Goal: Transaction & Acquisition: Purchase product/service

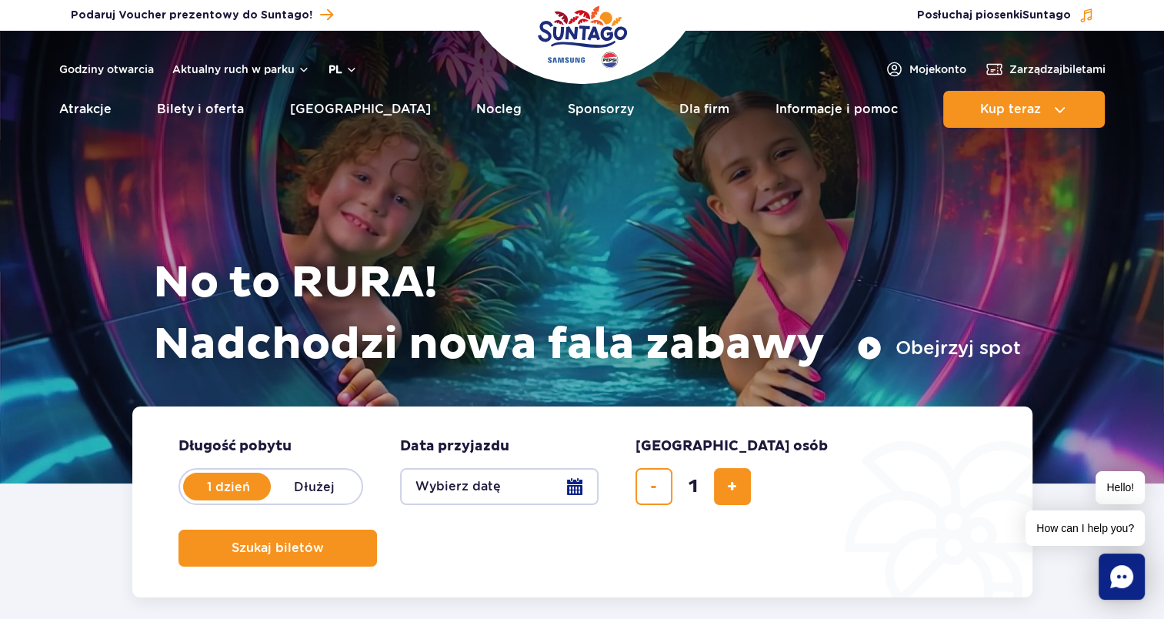
click at [348, 68] on button "pl" at bounding box center [343, 69] width 29 height 15
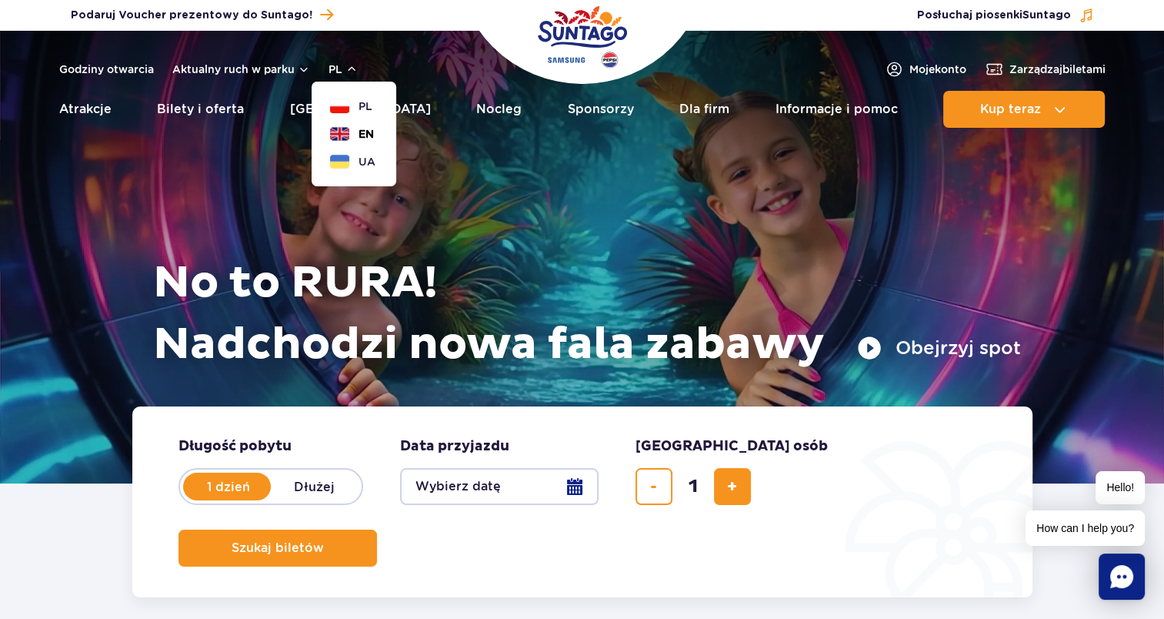
click at [355, 129] on button "EN" at bounding box center [352, 133] width 44 height 15
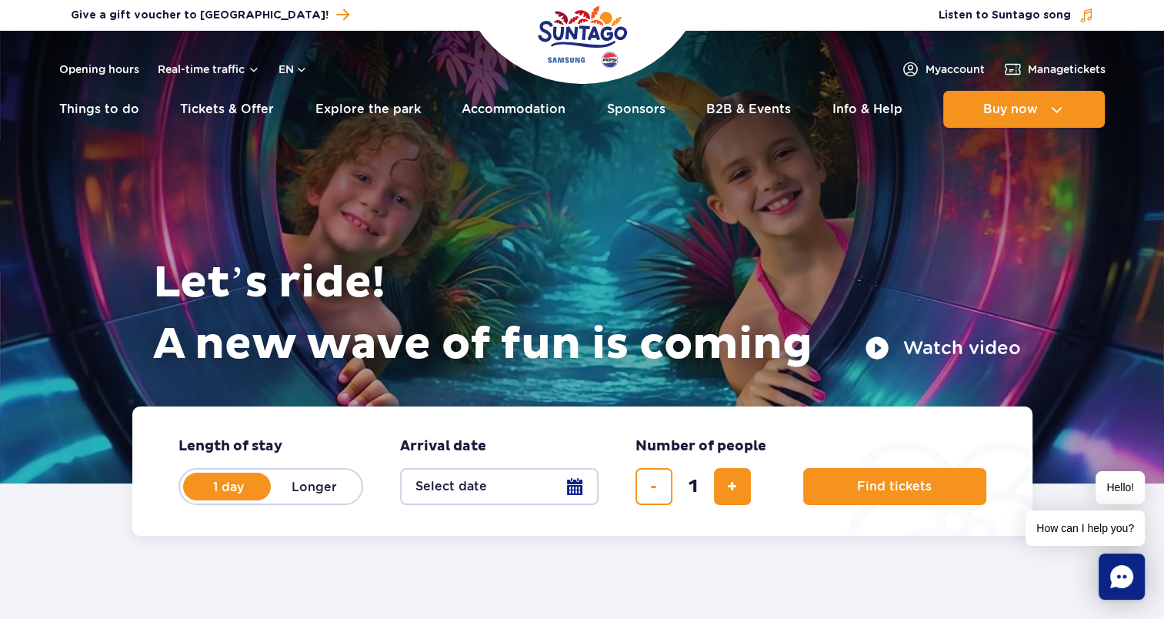
click at [584, 492] on button "Select date" at bounding box center [499, 486] width 198 height 37
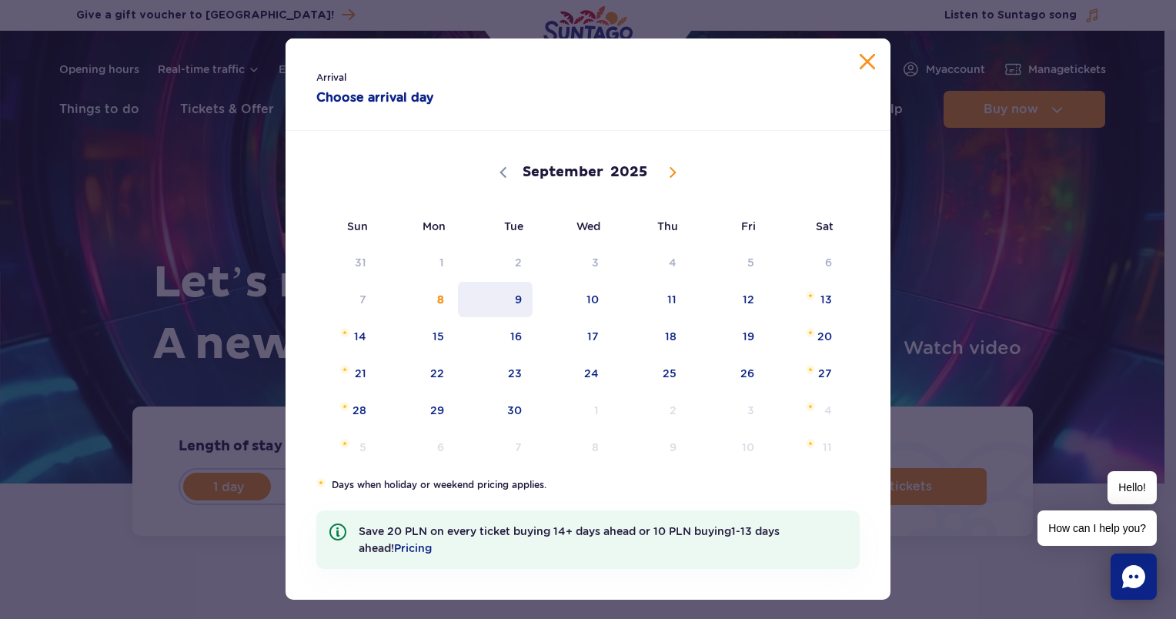
click at [514, 301] on span "9" at bounding box center [495, 299] width 78 height 35
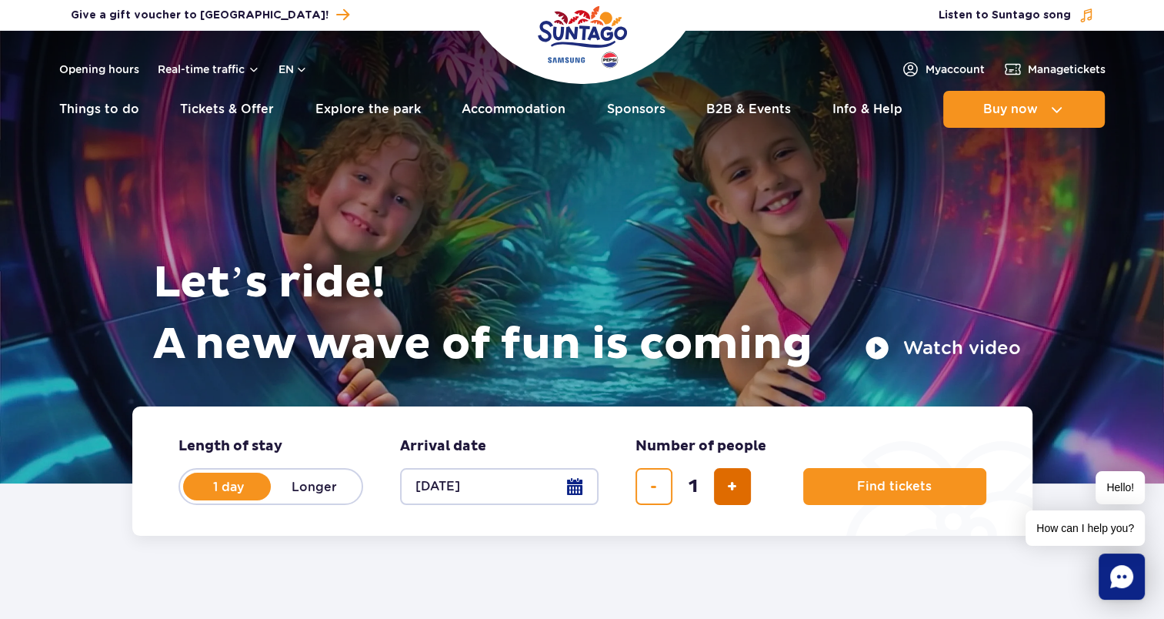
click at [724, 482] on button "add ticket" at bounding box center [732, 486] width 37 height 37
type input "4"
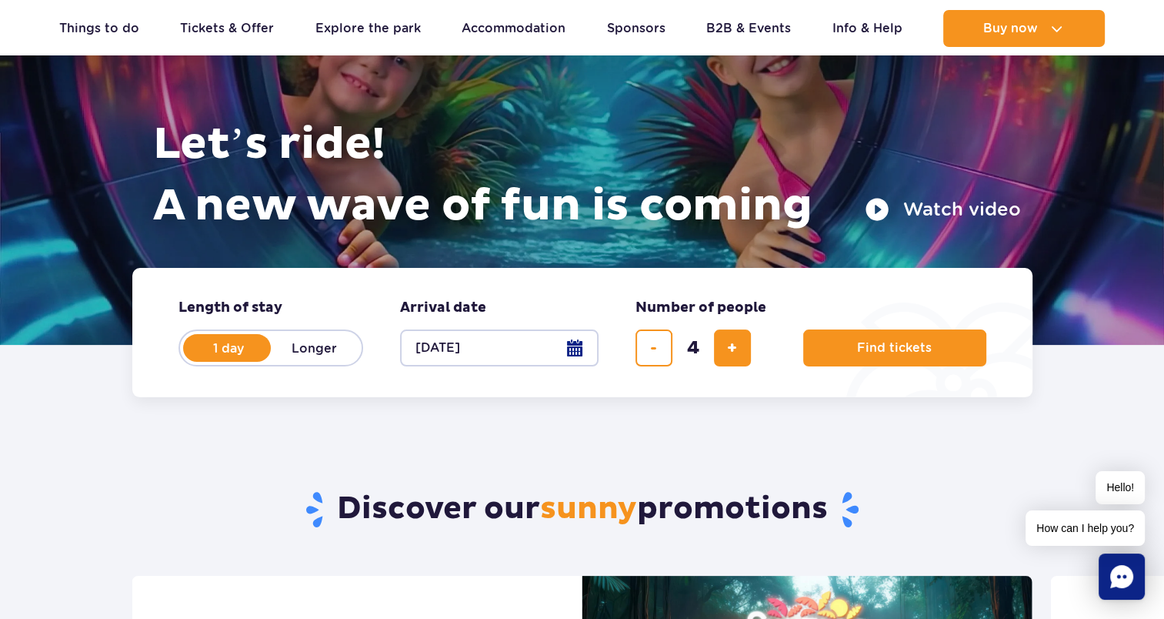
scroll to position [154, 0]
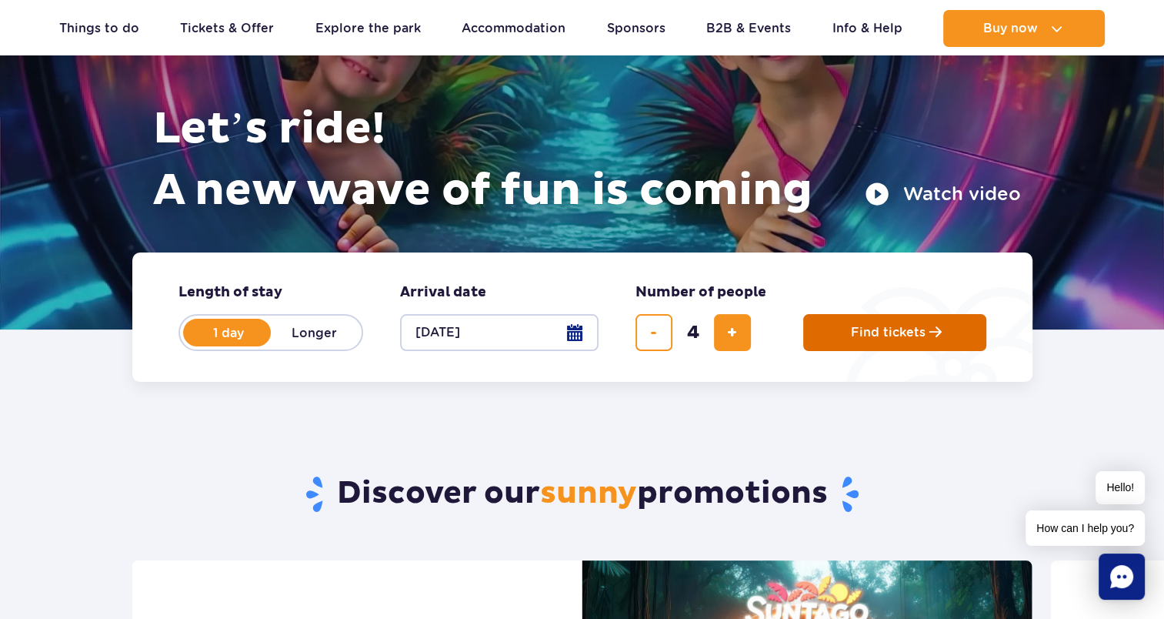
click at [866, 331] on span "Find tickets" at bounding box center [888, 332] width 75 height 14
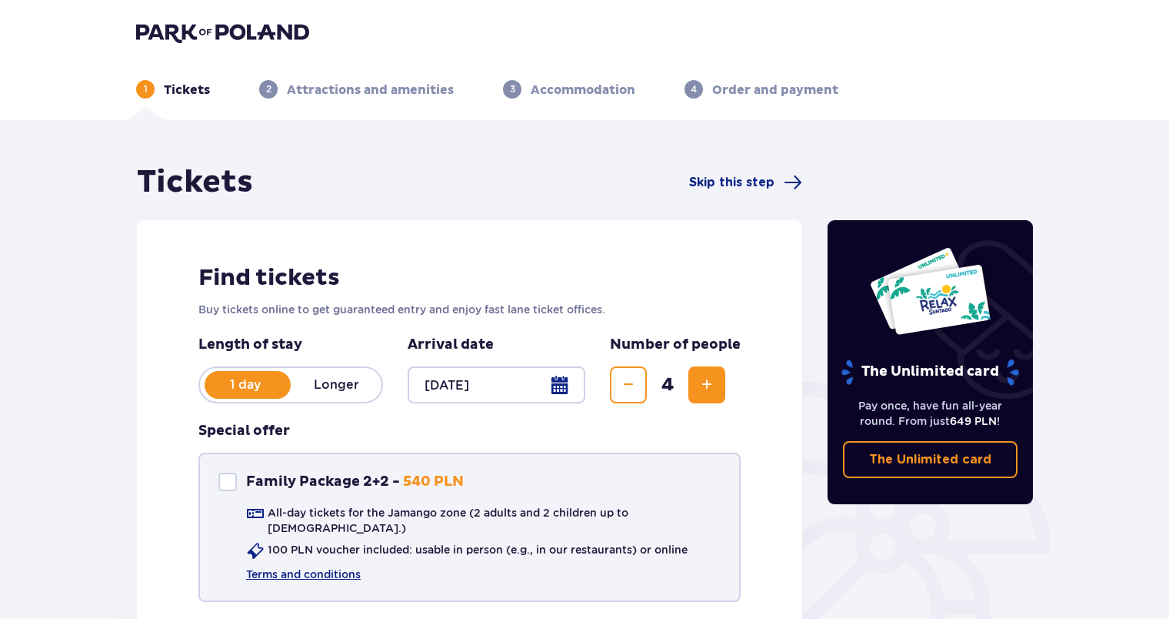
click at [232, 481] on div at bounding box center [227, 481] width 18 height 18
checkbox input "true"
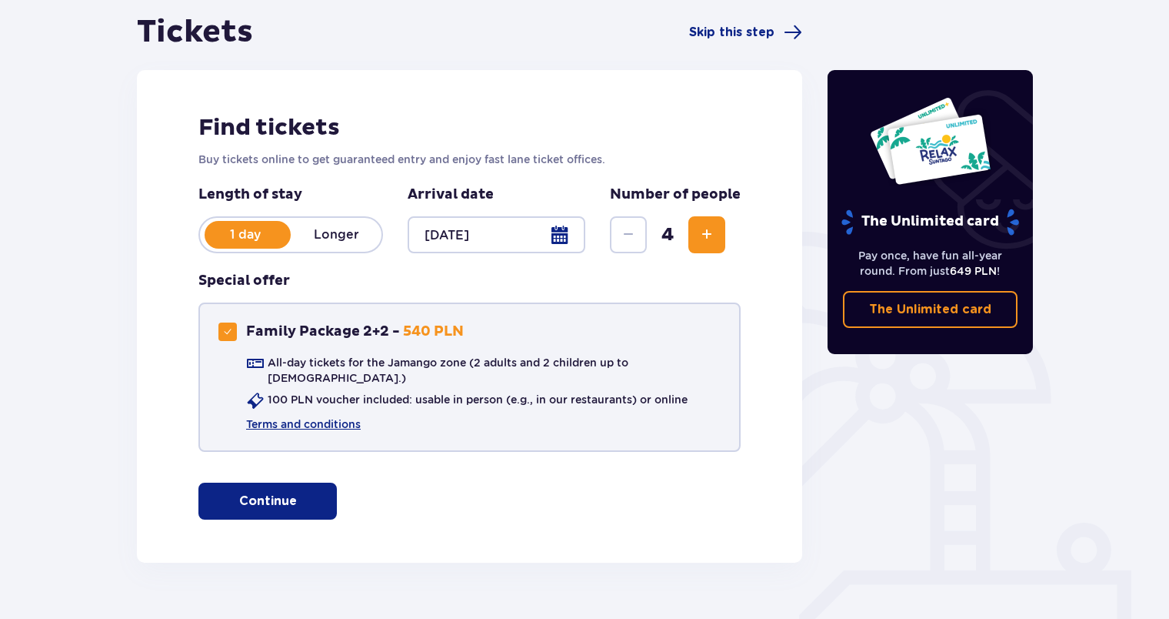
scroll to position [173, 0]
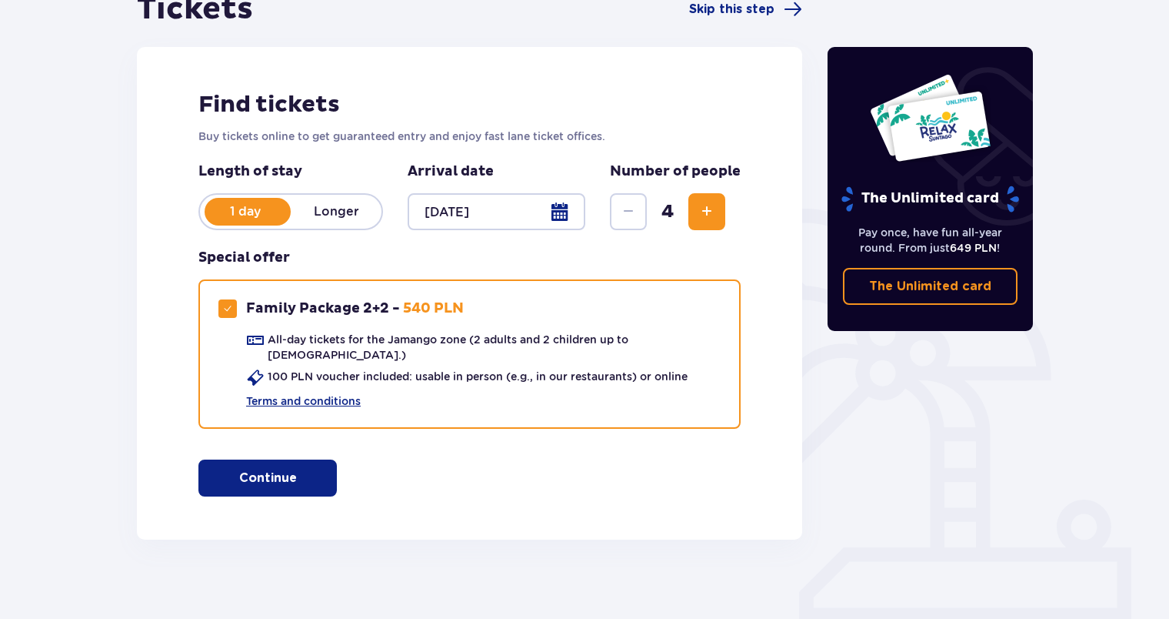
click at [310, 465] on button "Continue" at bounding box center [267, 477] width 138 height 37
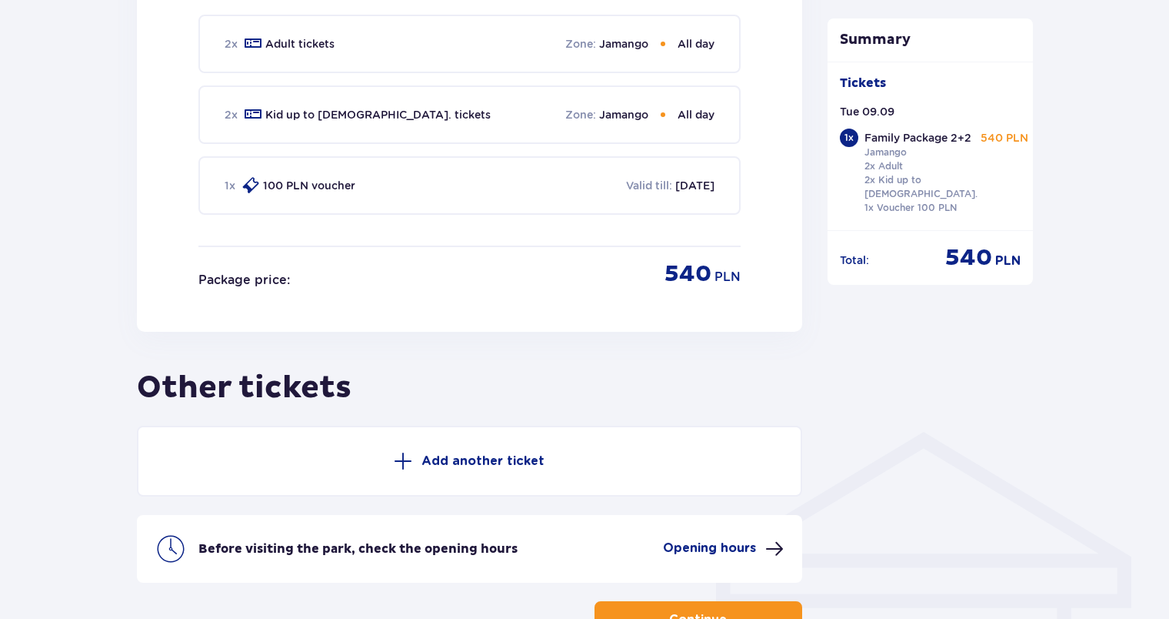
scroll to position [853, 0]
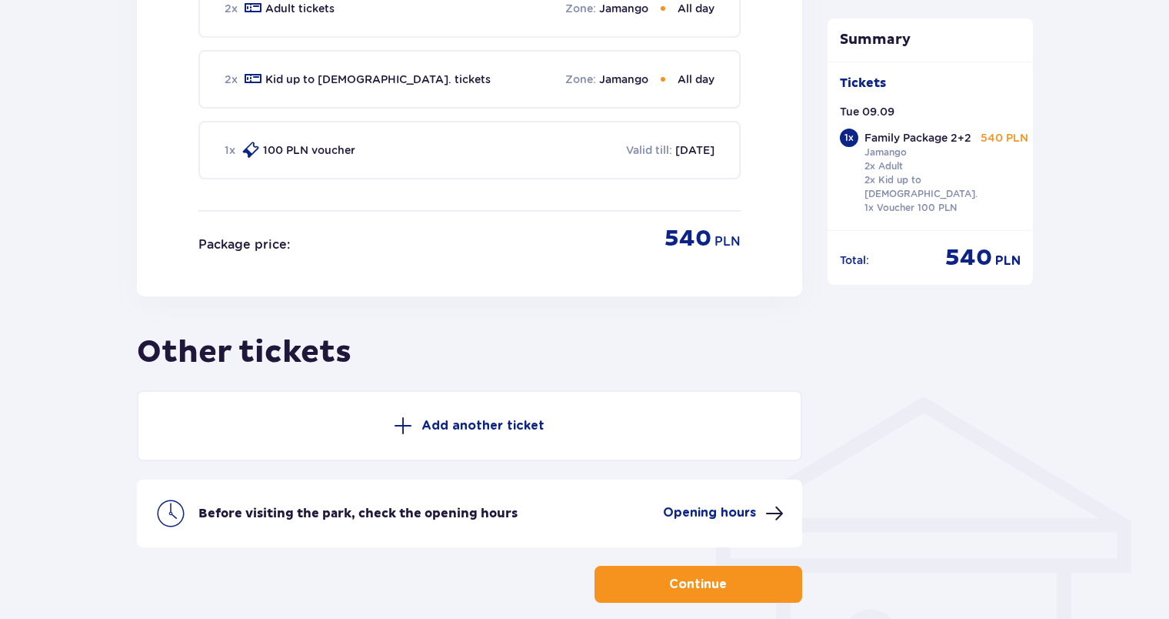
click at [772, 504] on span at bounding box center [775, 513] width 18 height 18
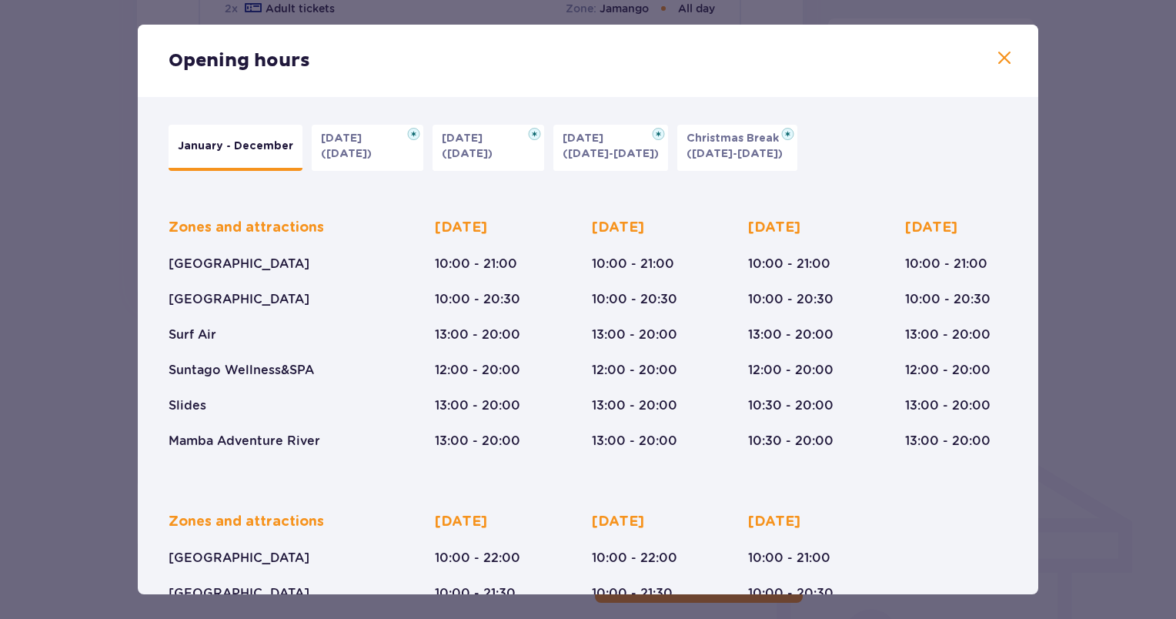
click at [1000, 56] on span at bounding box center [1004, 58] width 18 height 18
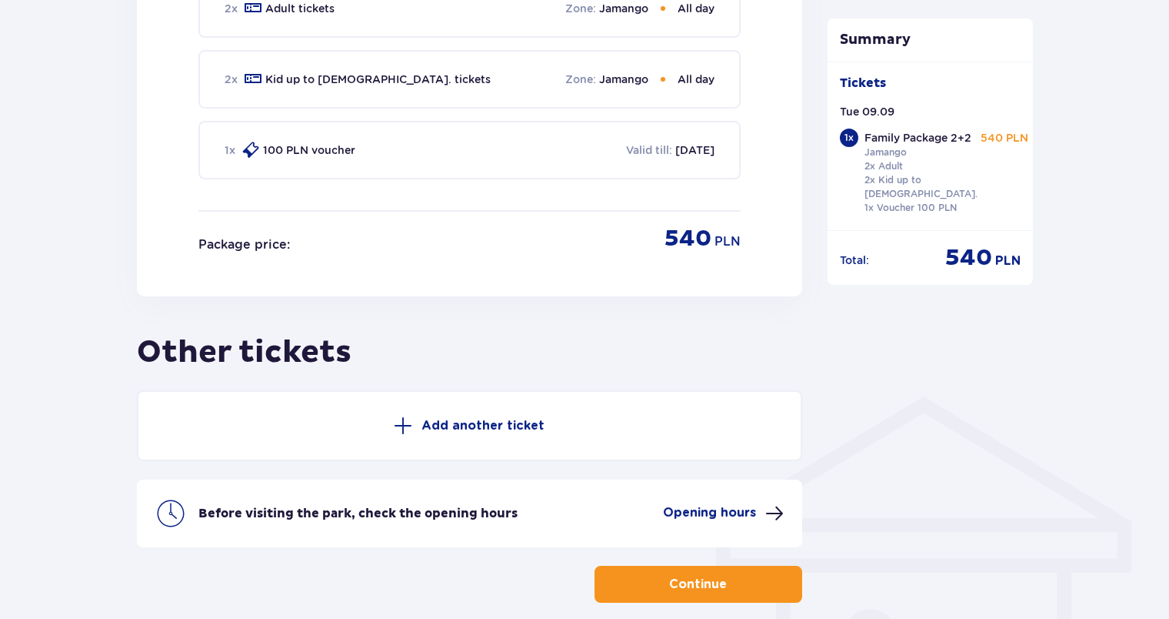
click at [738, 575] on span "button" at bounding box center [730, 584] width 18 height 18
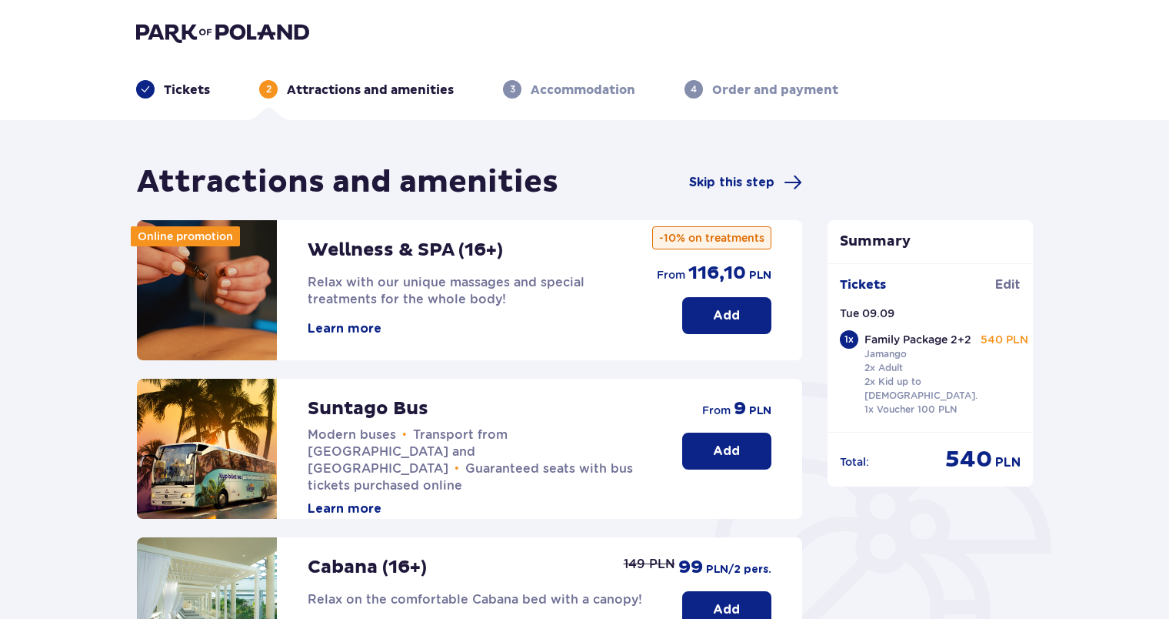
click at [709, 449] on button "Add" at bounding box center [726, 450] width 89 height 37
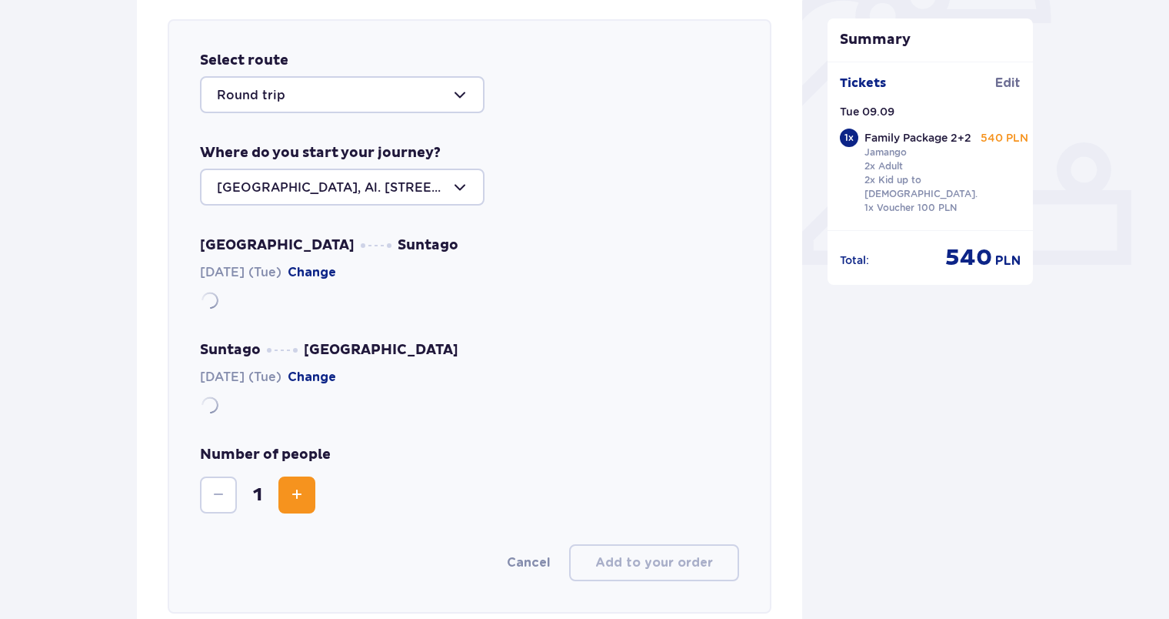
scroll to position [531, 0]
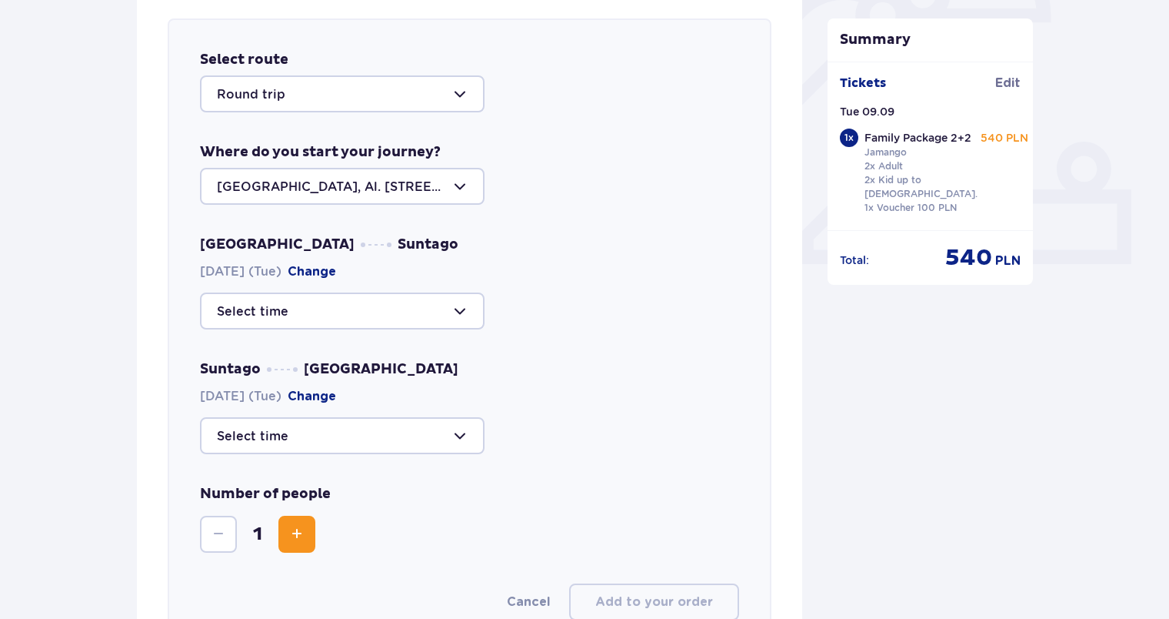
click at [459, 305] on div at bounding box center [342, 310] width 285 height 37
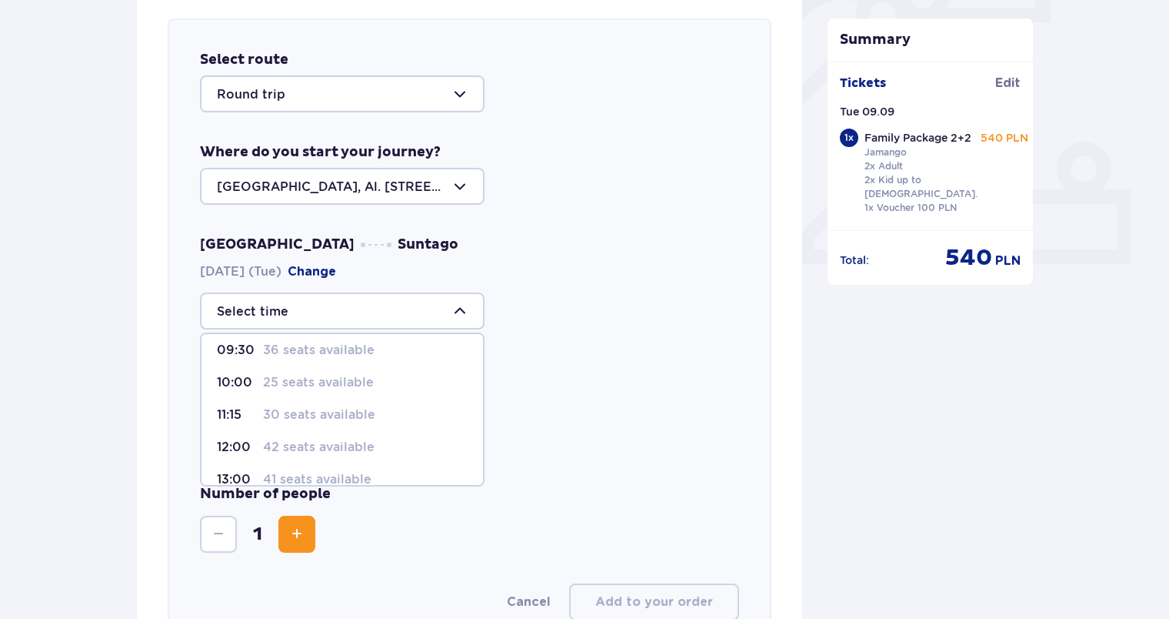
scroll to position [77, 0]
click at [330, 409] on p "42 seats available" at bounding box center [319, 410] width 112 height 17
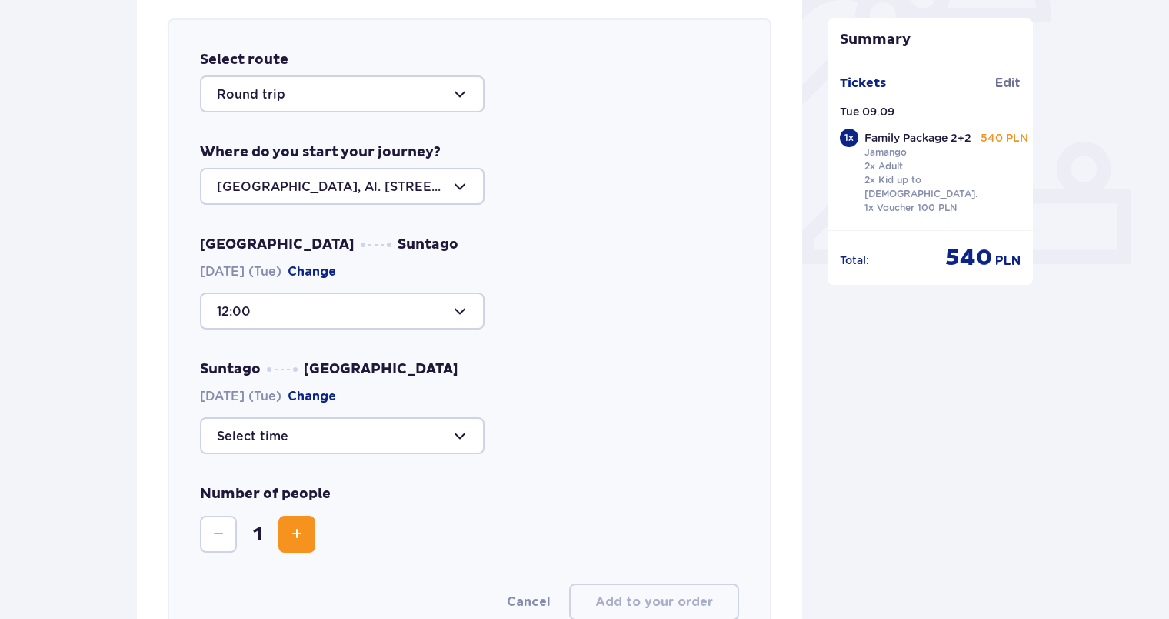
click at [465, 310] on div at bounding box center [342, 310] width 285 height 37
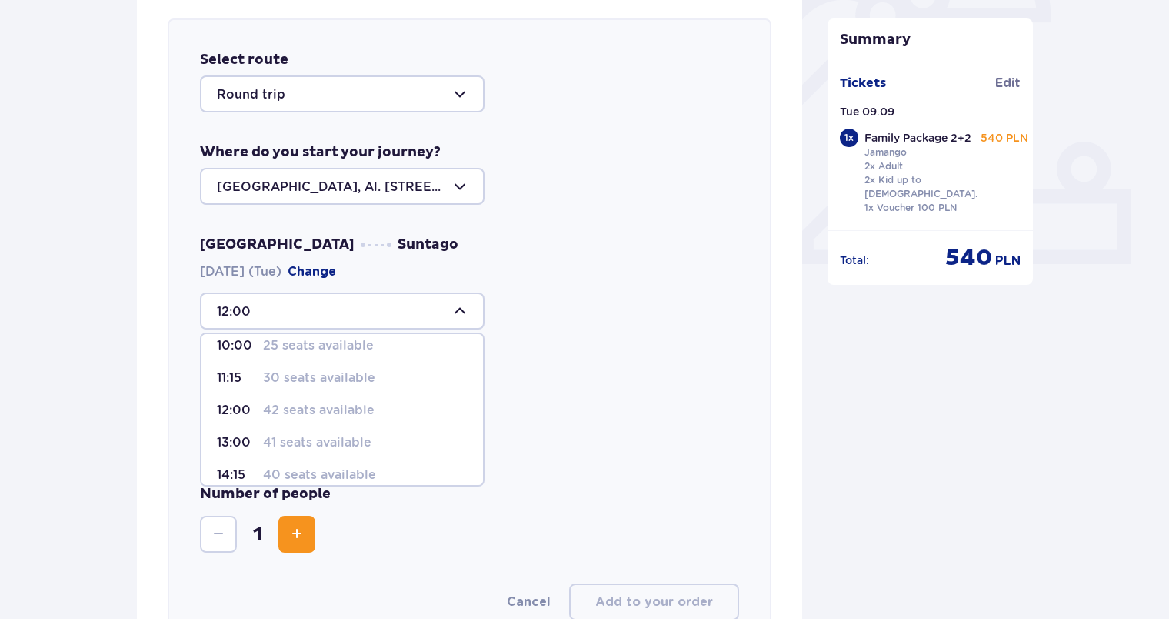
click at [348, 438] on p "41 seats available" at bounding box center [317, 442] width 108 height 17
type input "13:00"
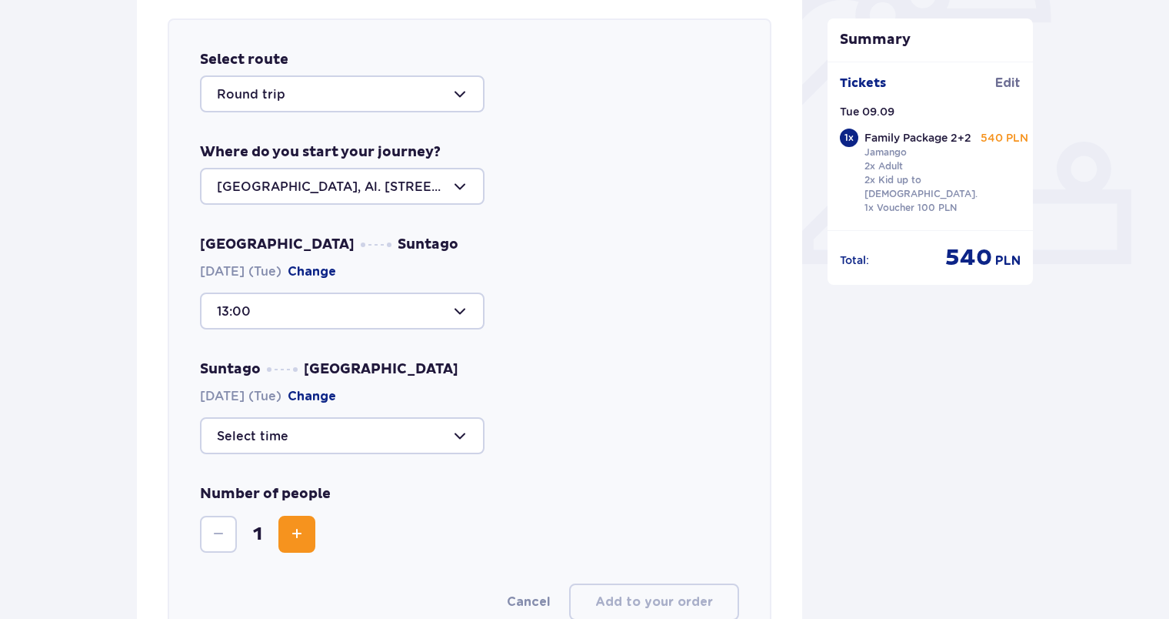
click at [463, 434] on div at bounding box center [342, 435] width 285 height 37
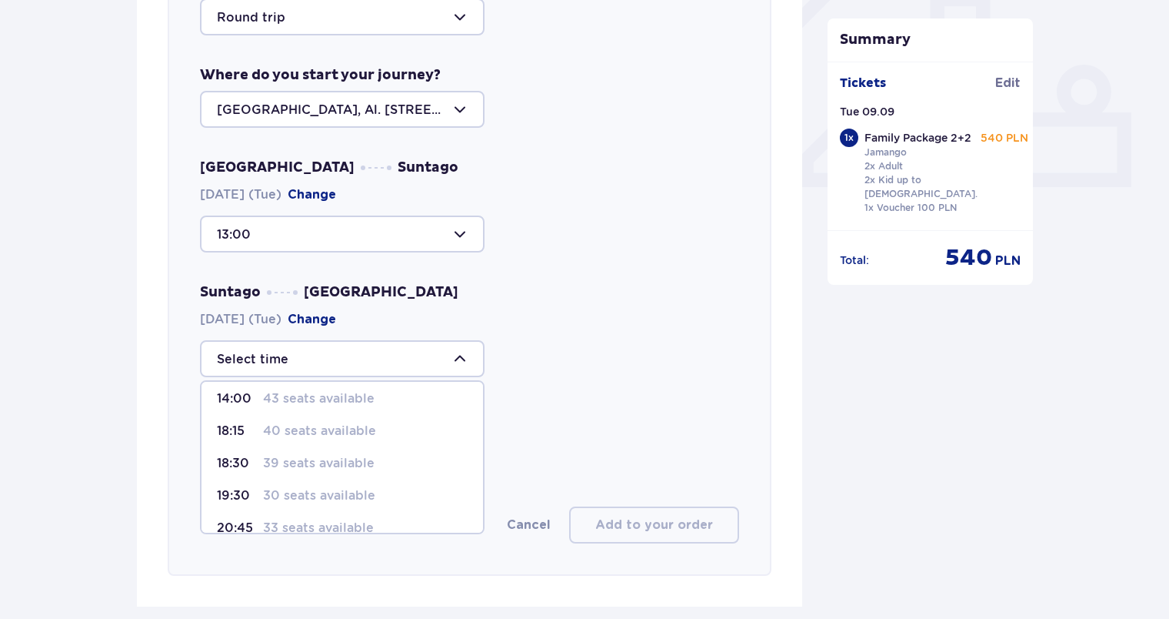
scroll to position [18, 0]
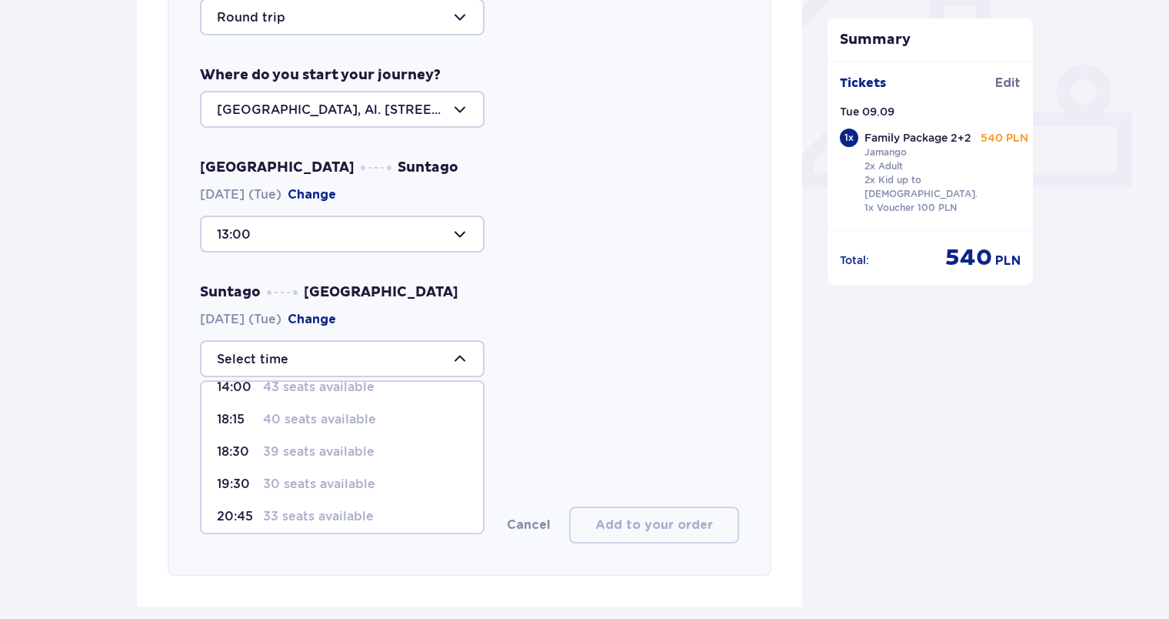
click at [252, 475] on p "19:30" at bounding box center [237, 483] width 40 height 17
type input "19:30"
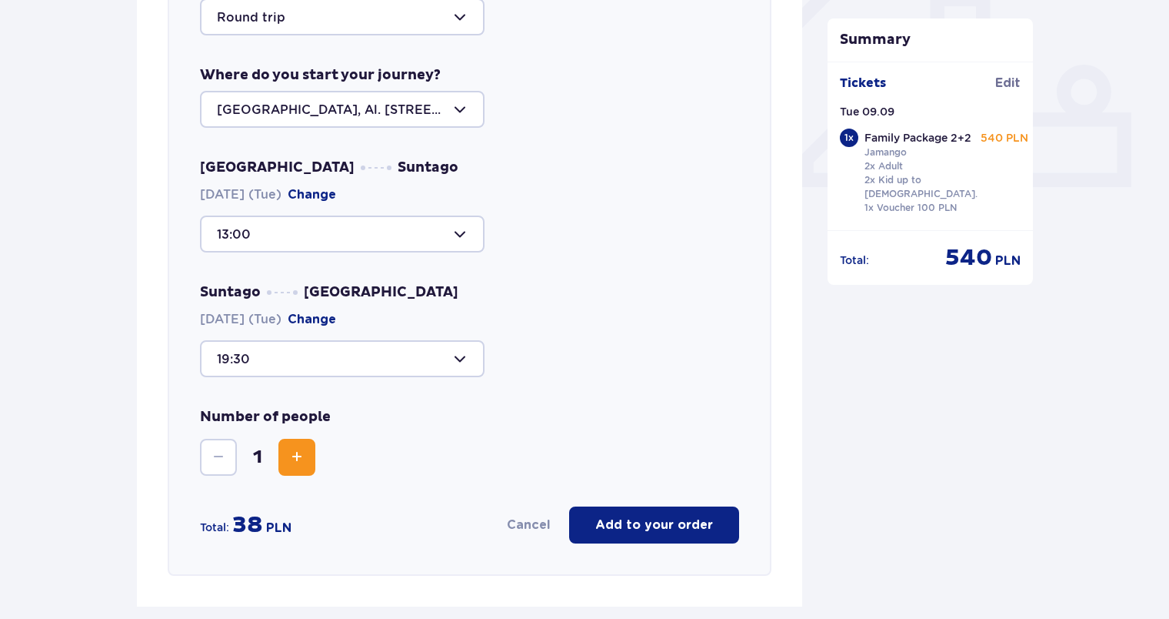
click at [289, 462] on span "Increase" at bounding box center [297, 457] width 18 height 18
click at [698, 526] on p "Add to your order" at bounding box center [654, 524] width 118 height 17
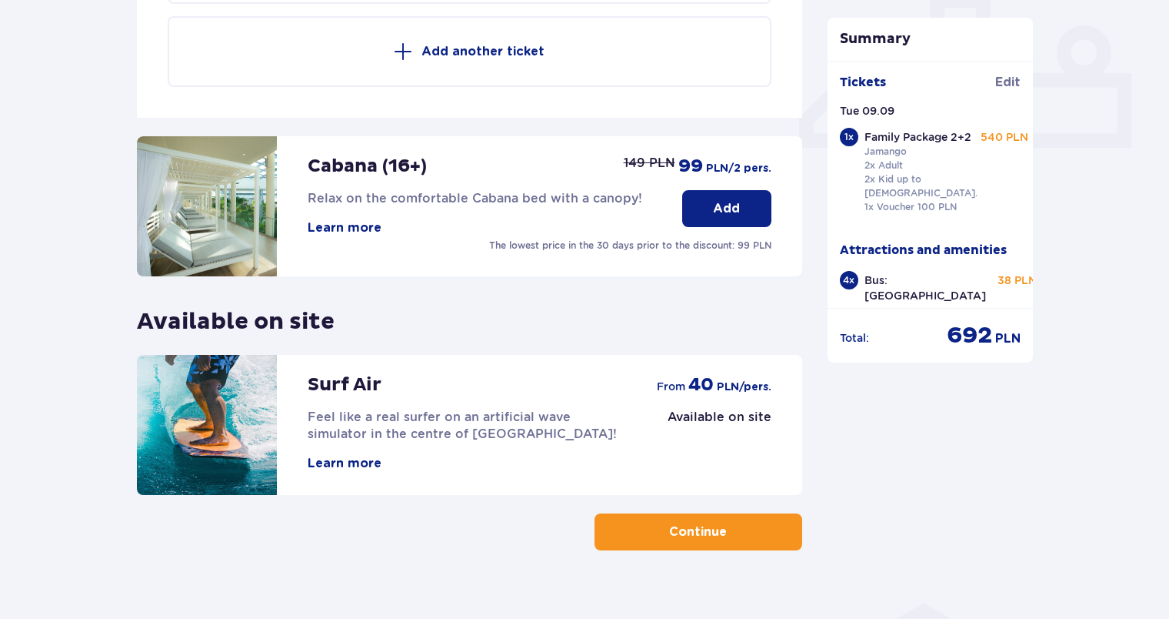
scroll to position [669, 0]
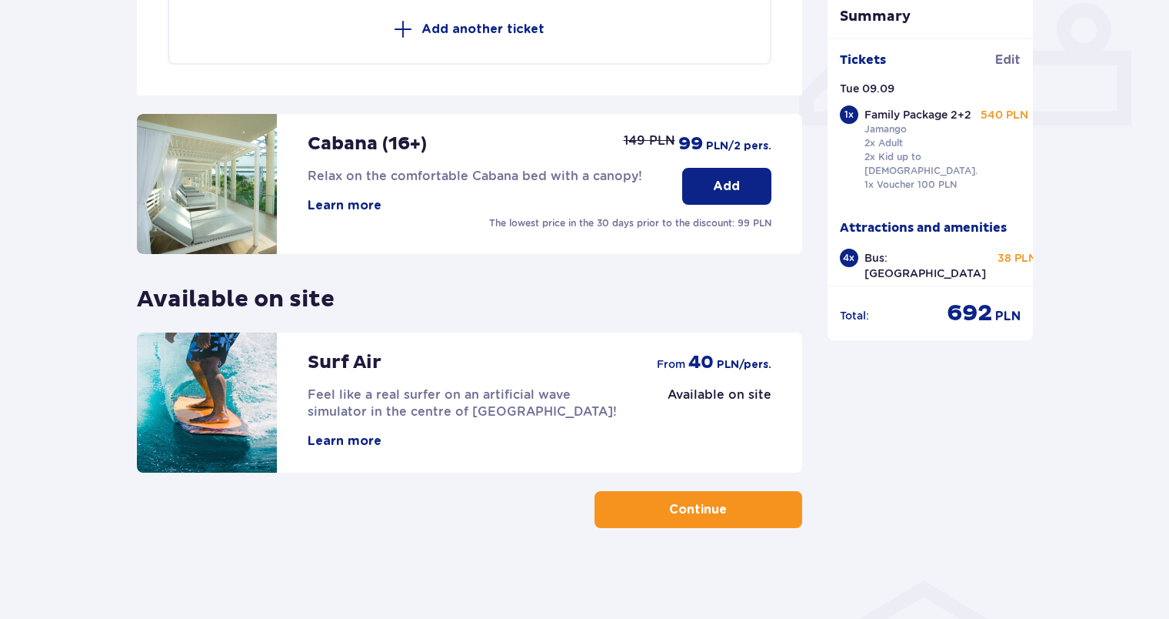
click at [759, 508] on button "Continue" at bounding box center [699, 509] width 208 height 37
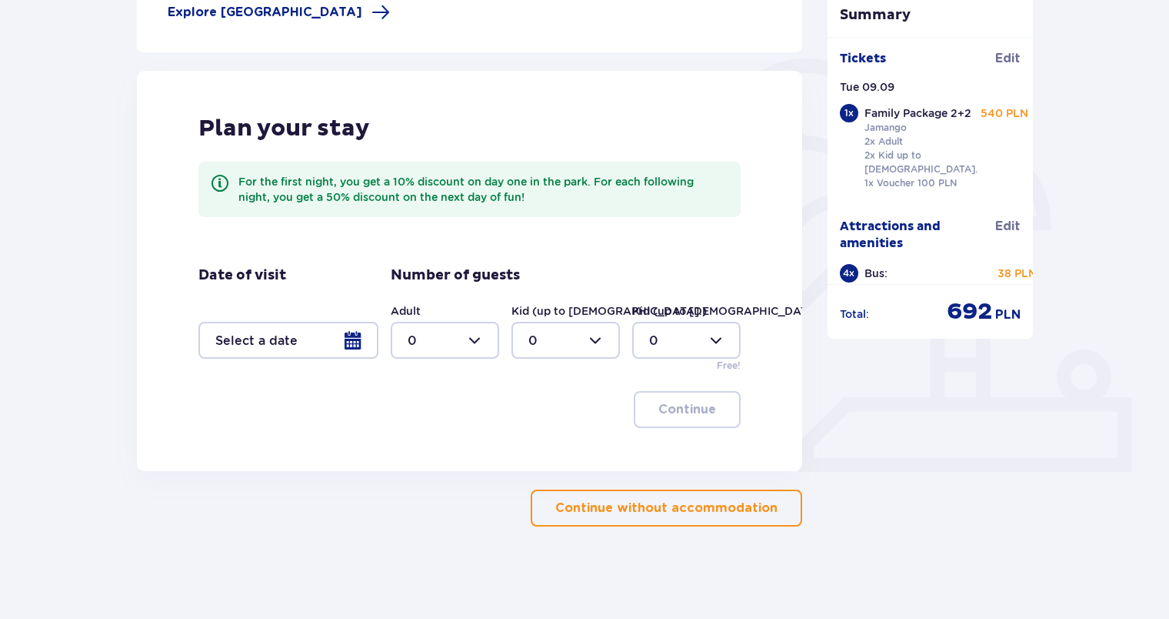
click at [680, 512] on p "Continue without accommodation" at bounding box center [666, 507] width 222 height 17
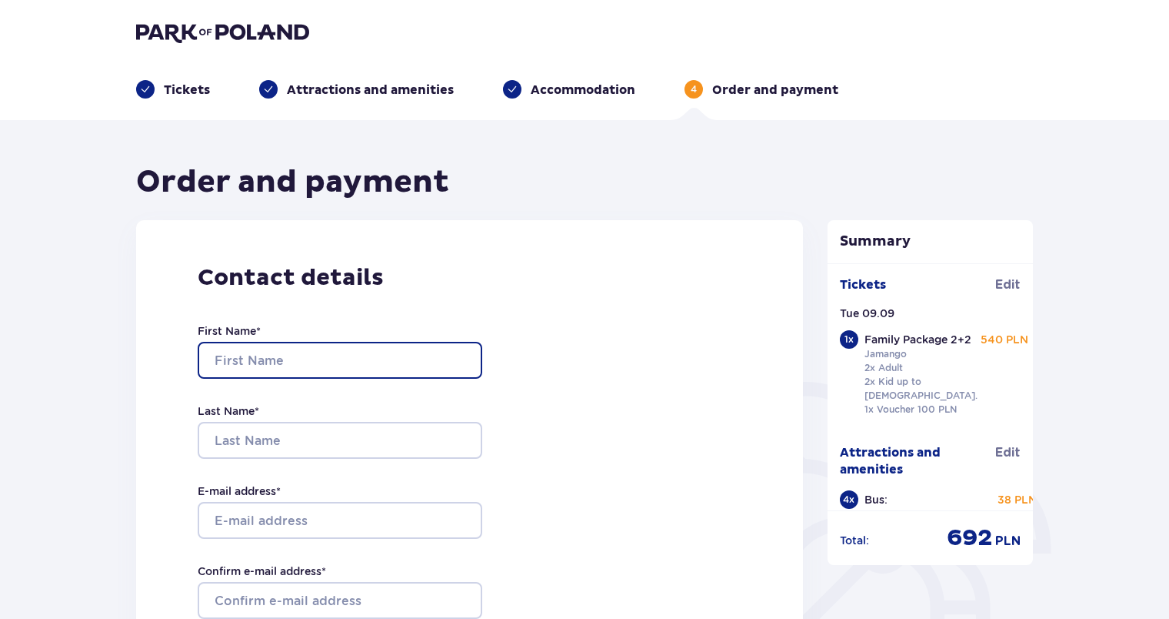
click at [314, 360] on input "First Name *" at bounding box center [340, 360] width 285 height 37
type input "roberto"
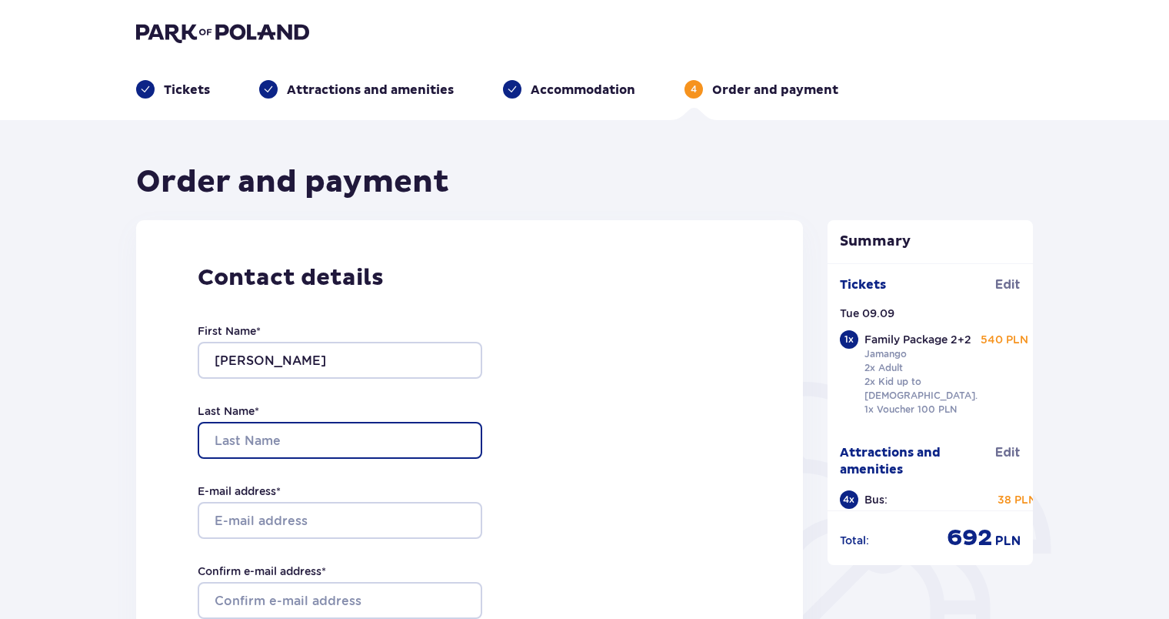
drag, startPoint x: 286, startPoint y: 432, endPoint x: 280, endPoint y: 426, distance: 8.2
click at [285, 430] on input "Last Name *" at bounding box center [340, 440] width 285 height 37
type input "chicca"
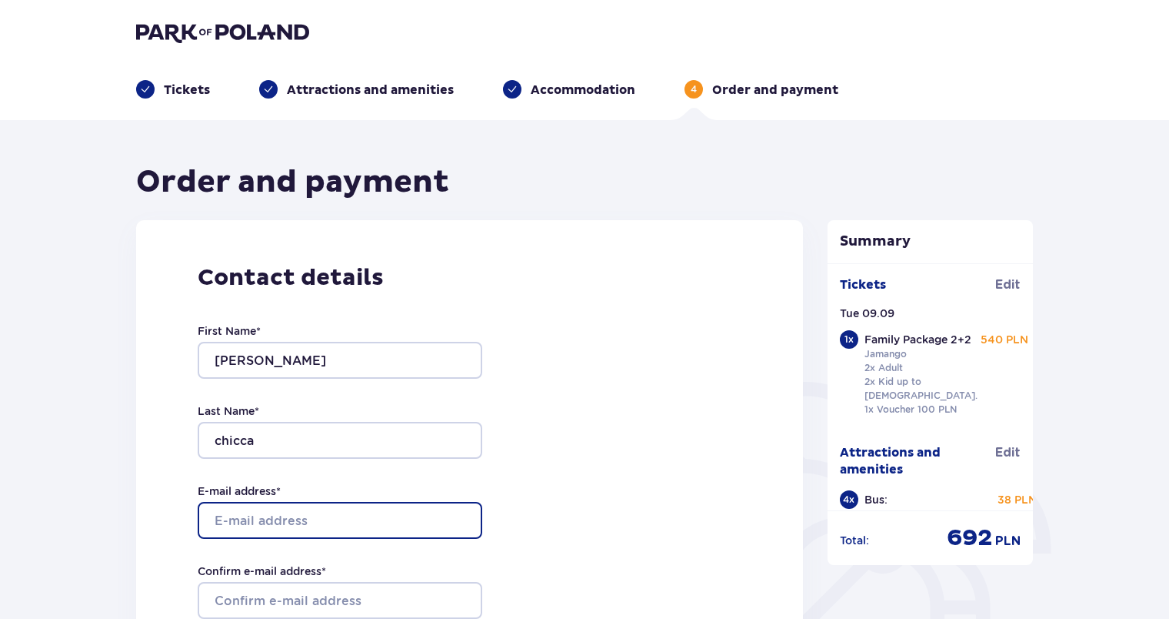
click at [246, 520] on input "E-mail address *" at bounding box center [340, 520] width 285 height 37
type input "[EMAIL_ADDRESS][DOMAIN_NAME]"
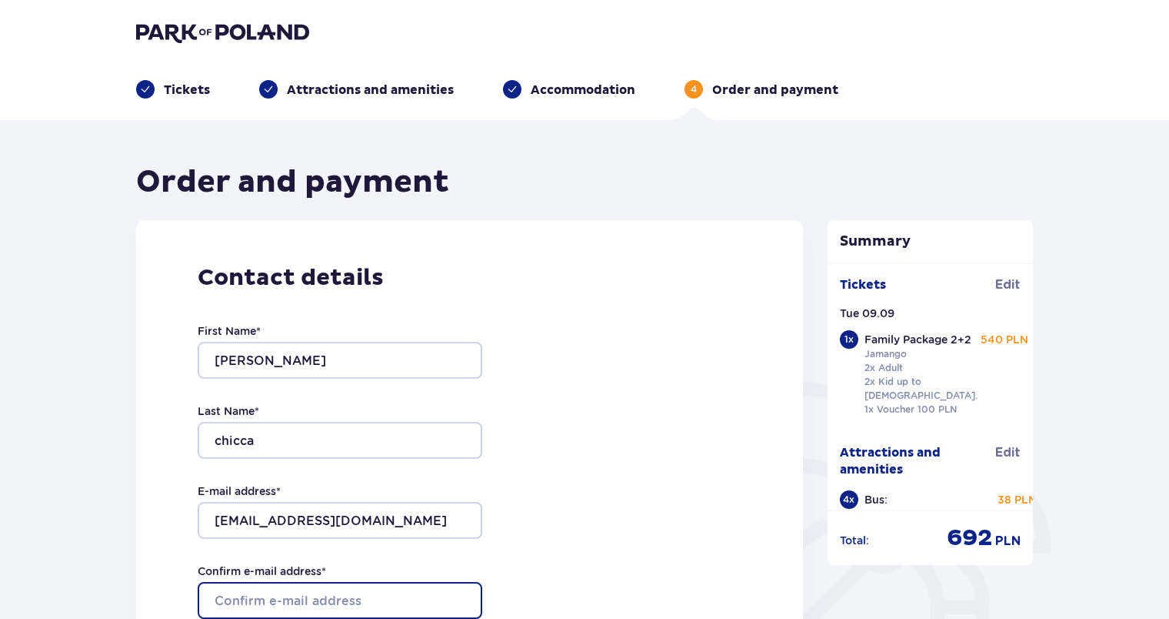
click at [218, 601] on input "Confirm e-mail address *" at bounding box center [340, 600] width 285 height 37
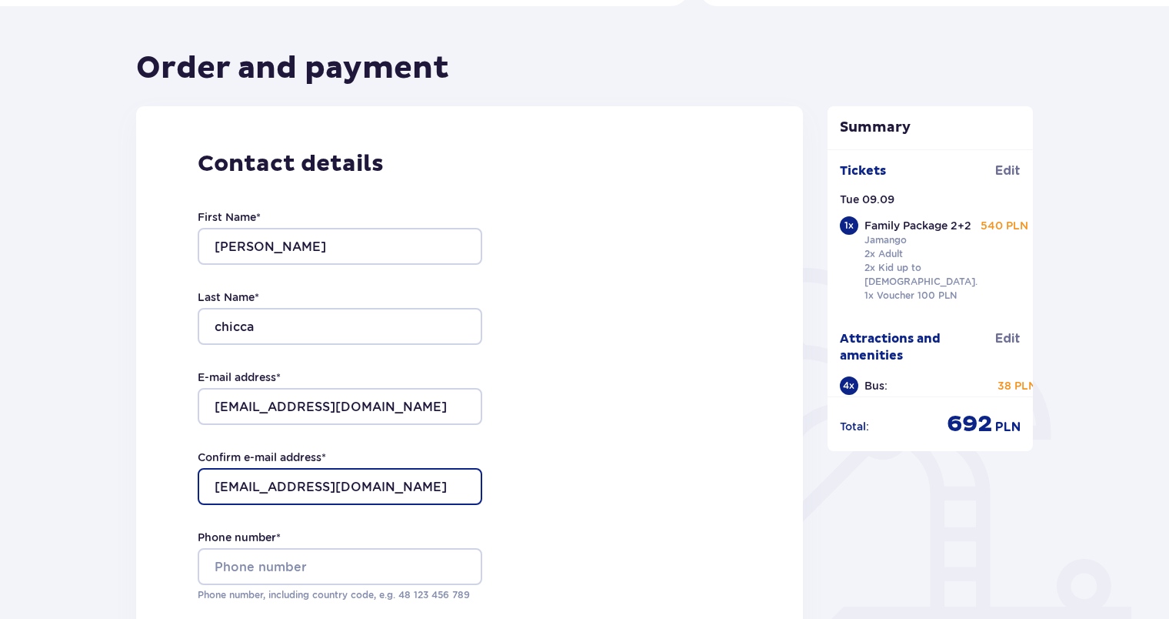
scroll to position [154, 0]
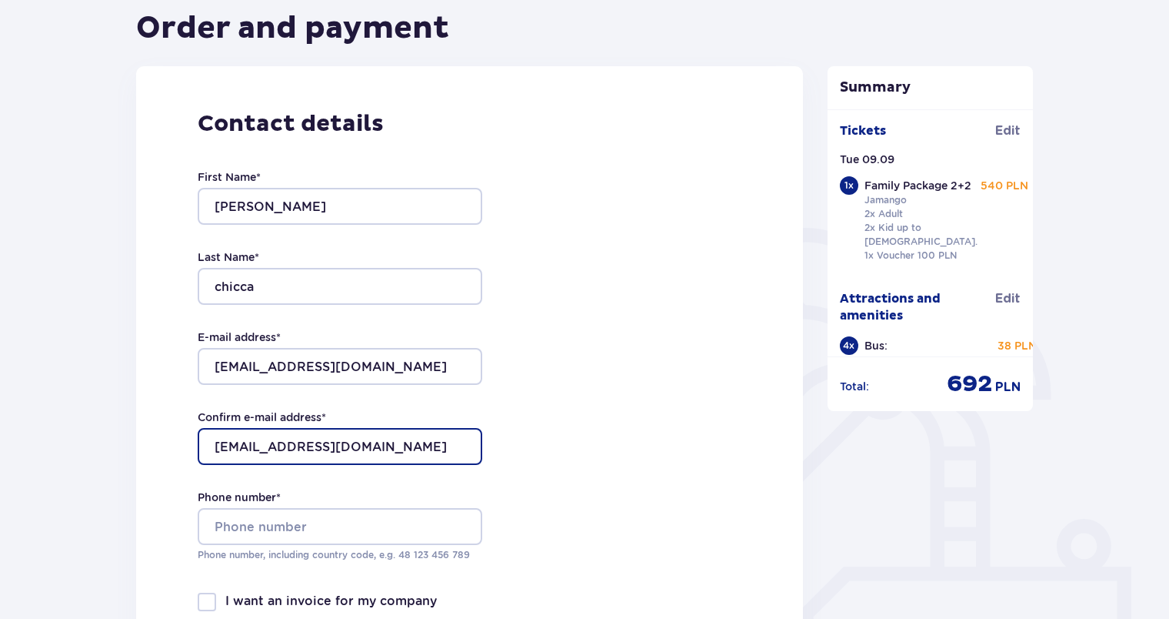
type input "[EMAIL_ADDRESS][DOMAIN_NAME]"
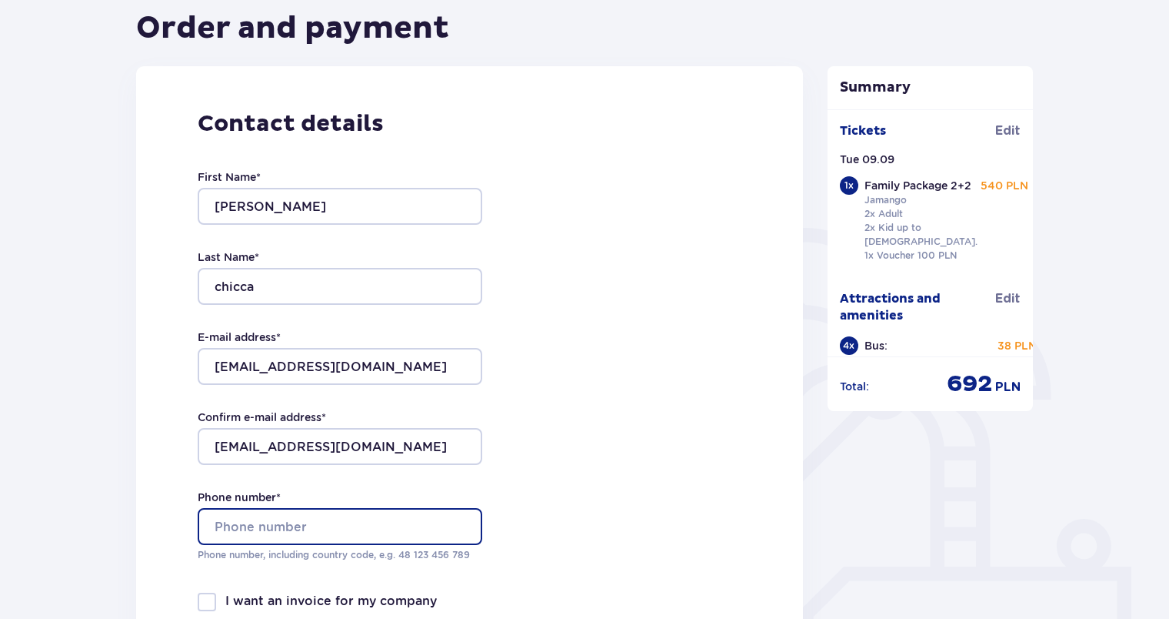
click at [308, 524] on input "Phone number *" at bounding box center [340, 526] width 285 height 37
type input "+39 328 444 1817"
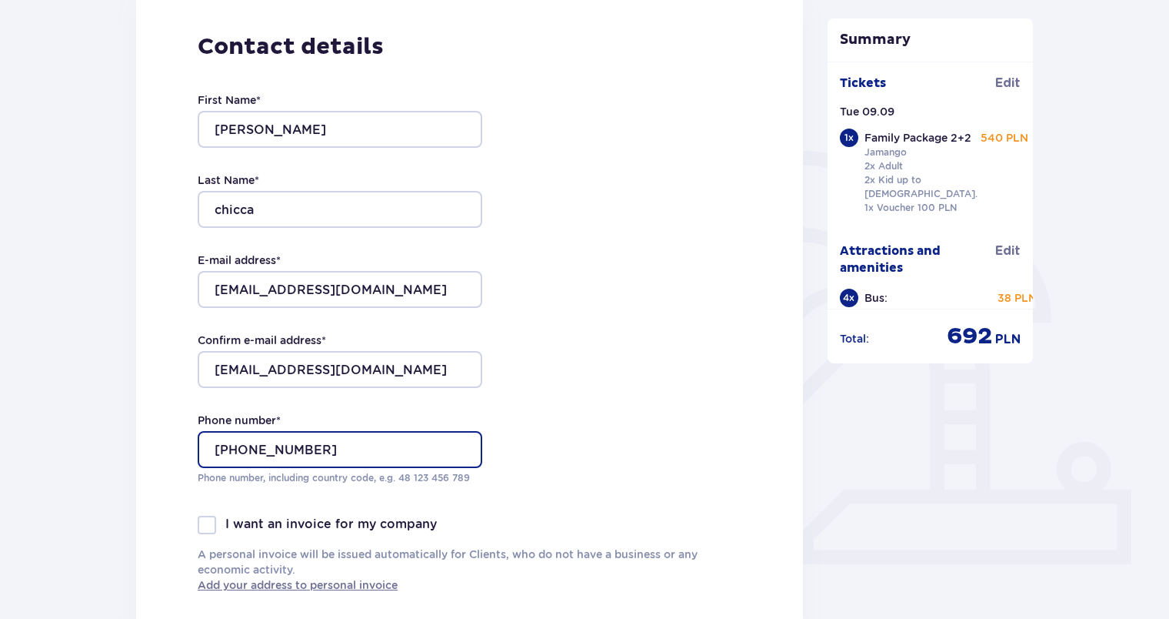
scroll to position [0, 0]
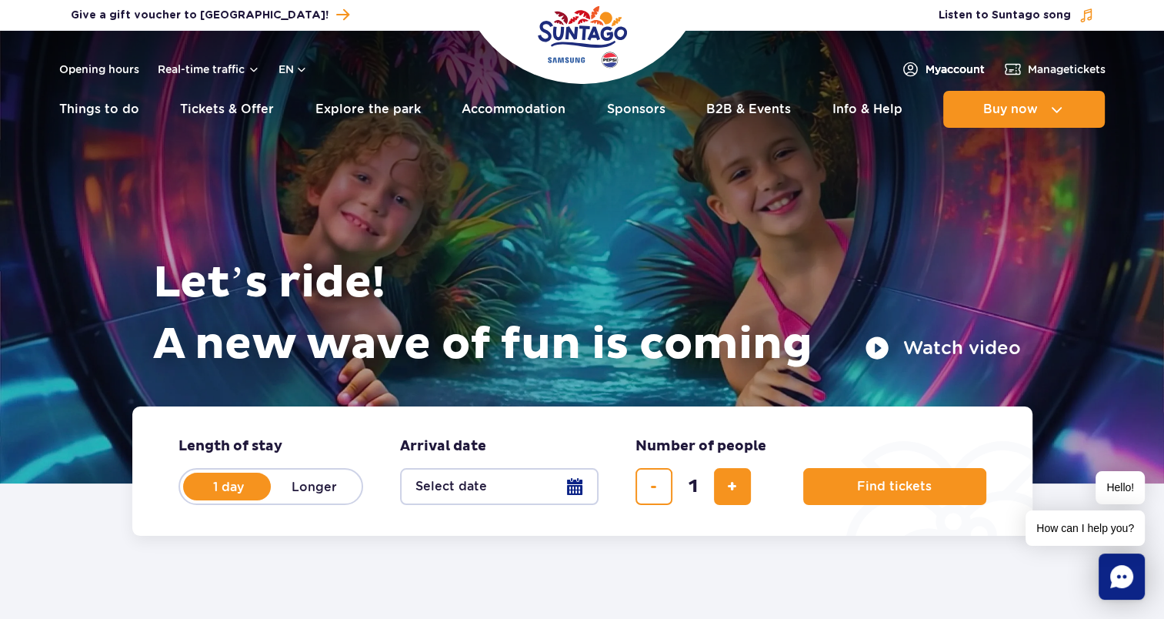
click at [957, 68] on span "My account" at bounding box center [955, 69] width 59 height 15
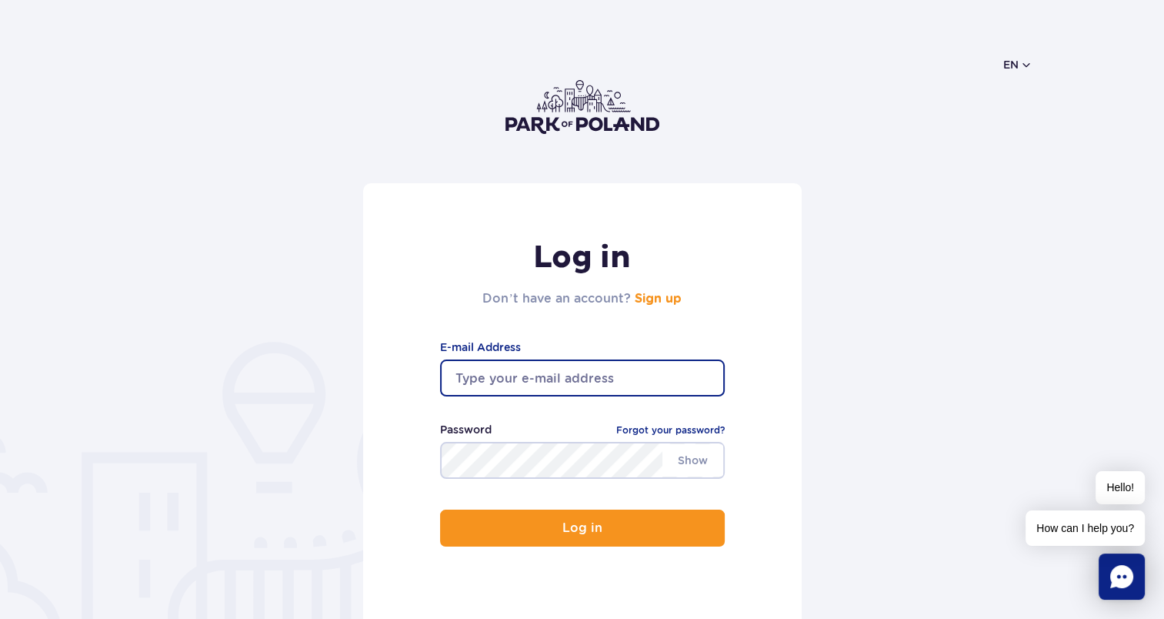
click at [567, 377] on input "email" at bounding box center [582, 377] width 285 height 37
type input "[EMAIL_ADDRESS][DOMAIN_NAME]"
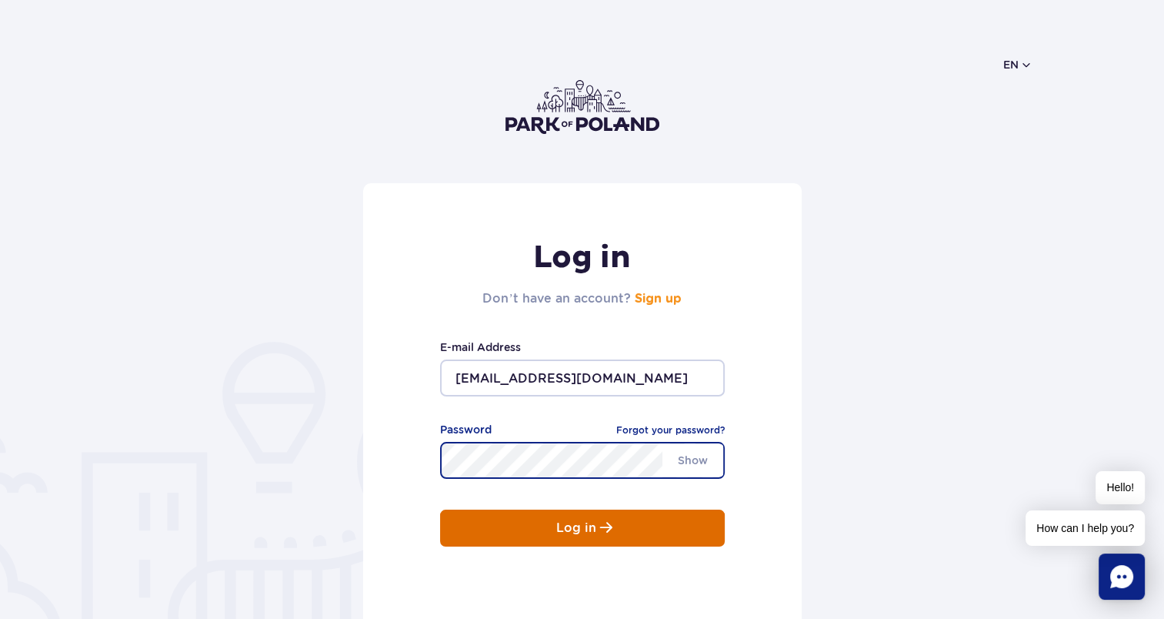
click at [600, 529] on span "submit" at bounding box center [606, 527] width 12 height 13
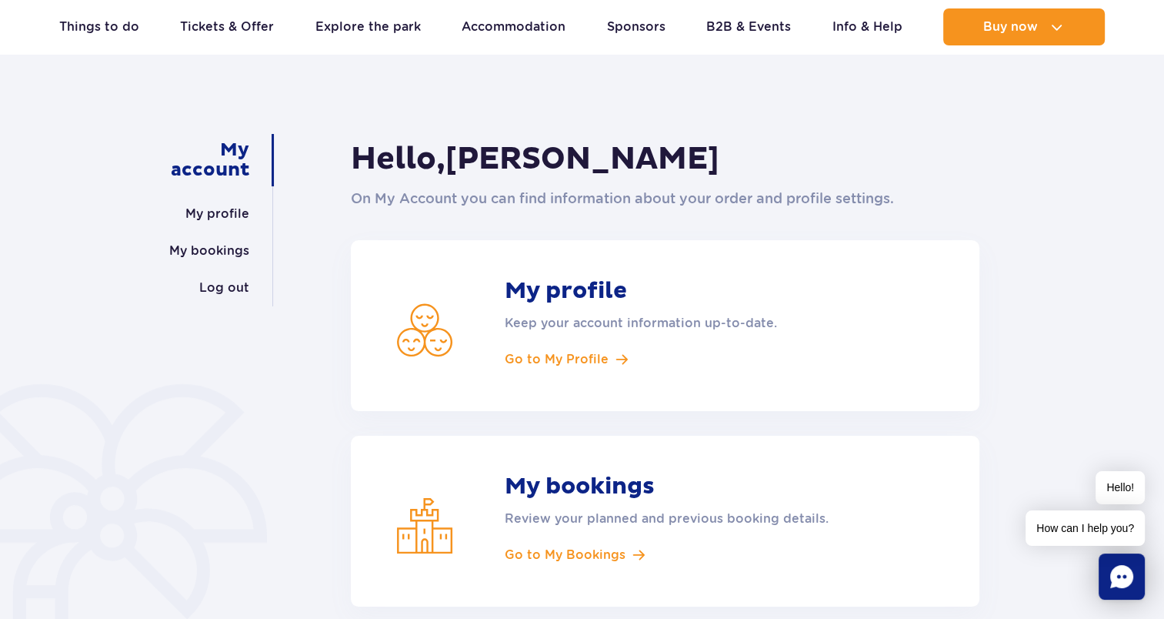
scroll to position [77, 0]
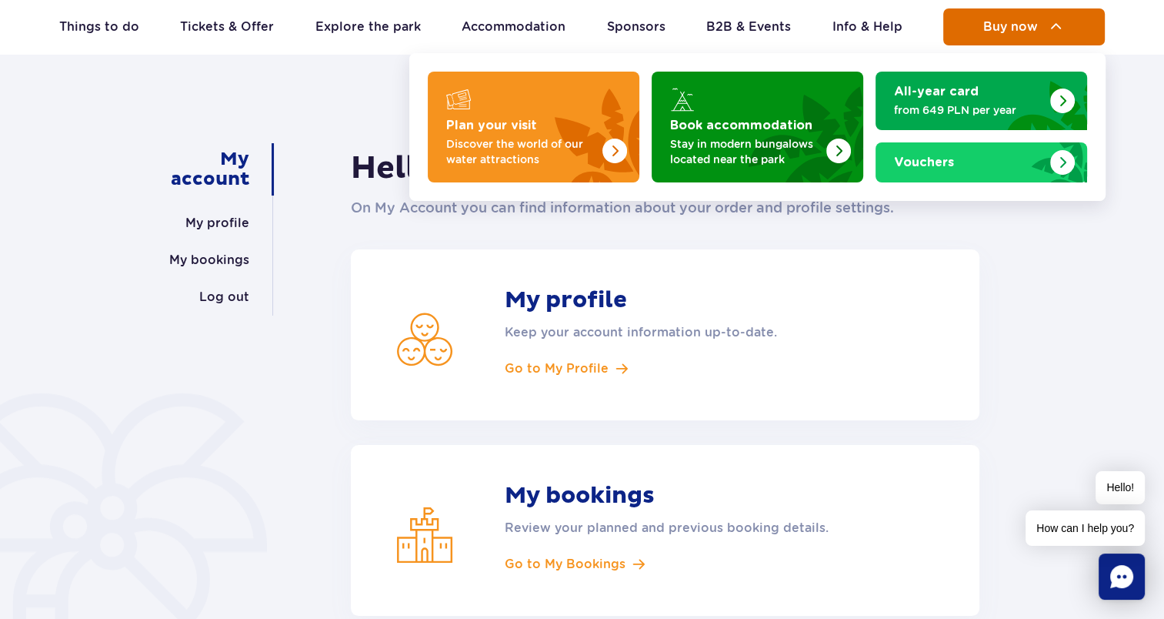
click at [1028, 20] on span "Buy now" at bounding box center [1010, 27] width 55 height 14
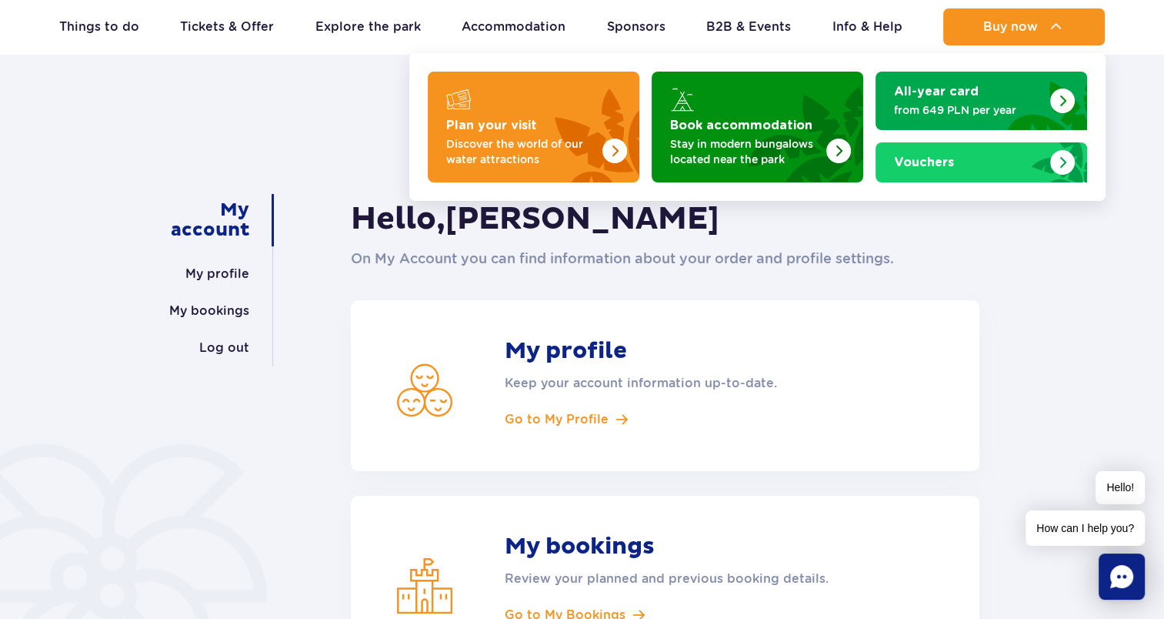
scroll to position [0, 0]
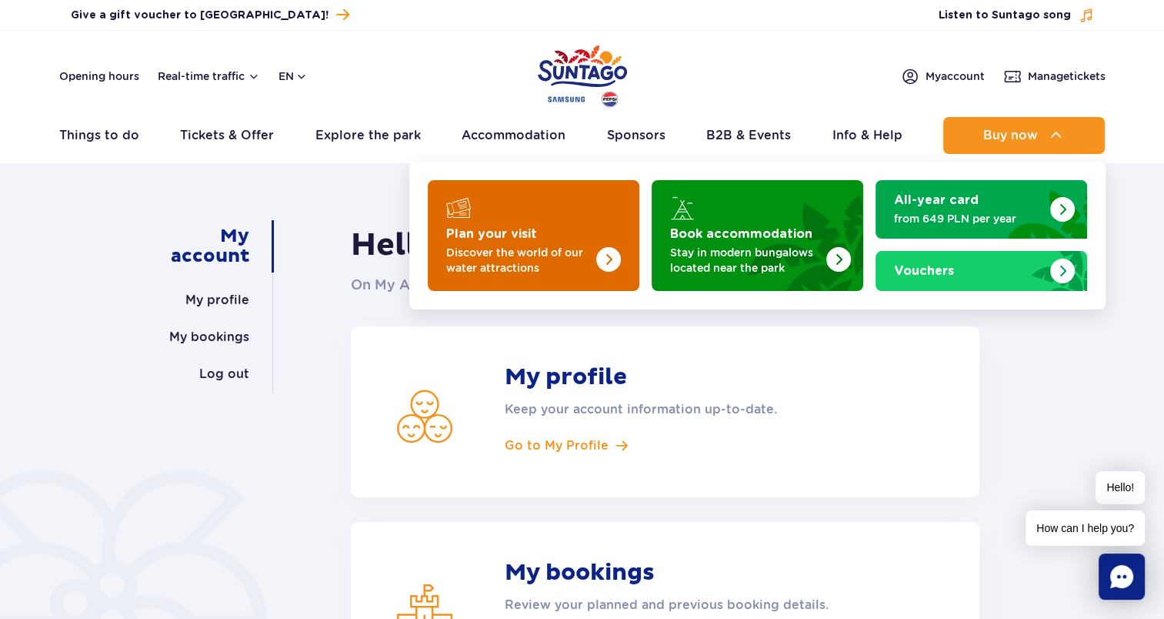
click at [577, 248] on p "Discover the world of our water attractions" at bounding box center [521, 260] width 150 height 31
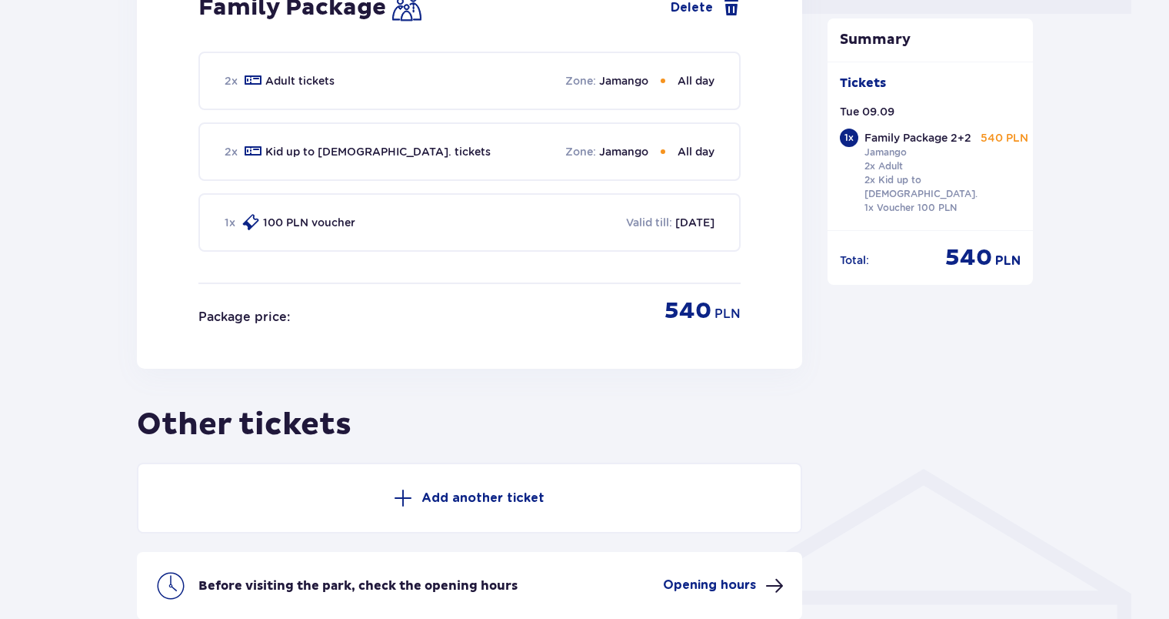
scroll to position [914, 0]
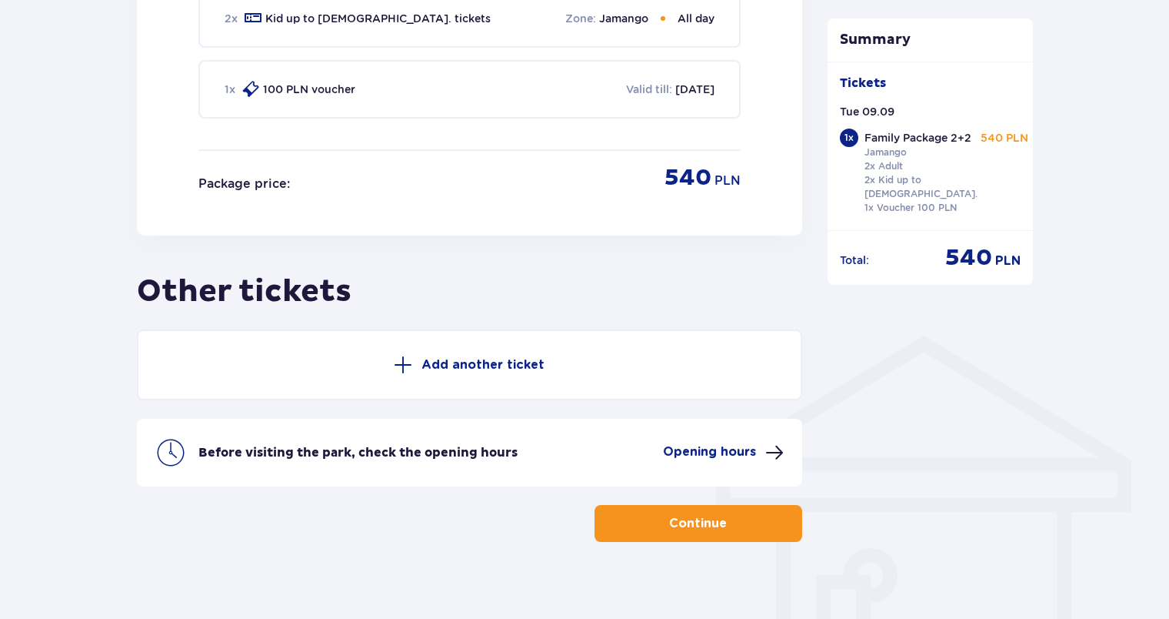
click at [669, 515] on p "Continue" at bounding box center [698, 523] width 58 height 17
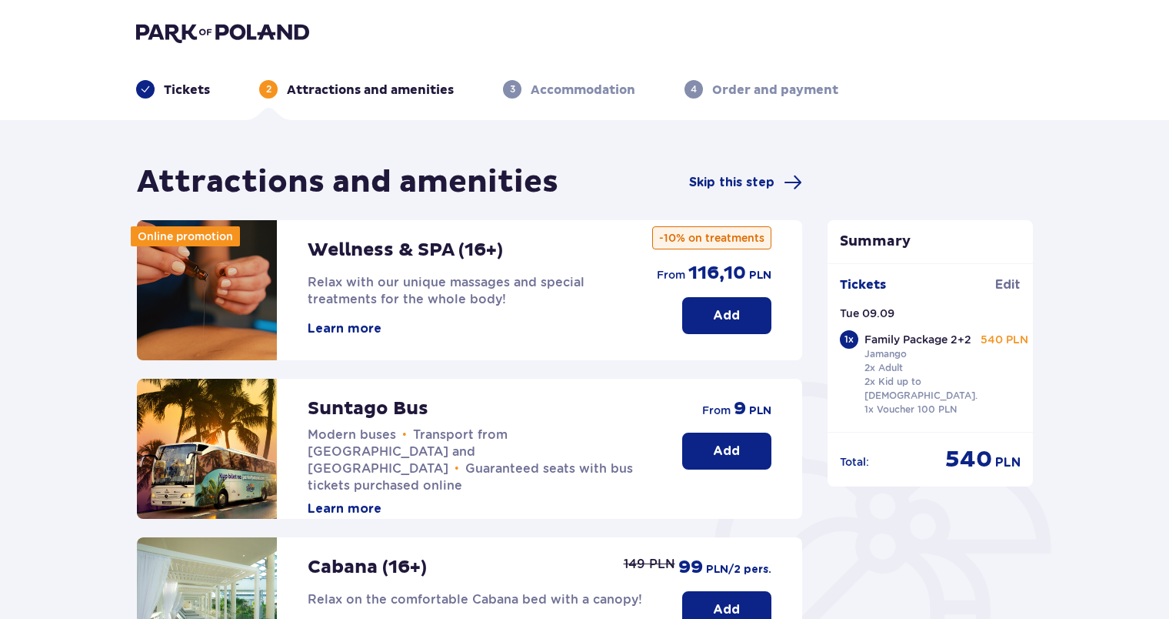
click at [713, 455] on p "Add" at bounding box center [726, 450] width 27 height 17
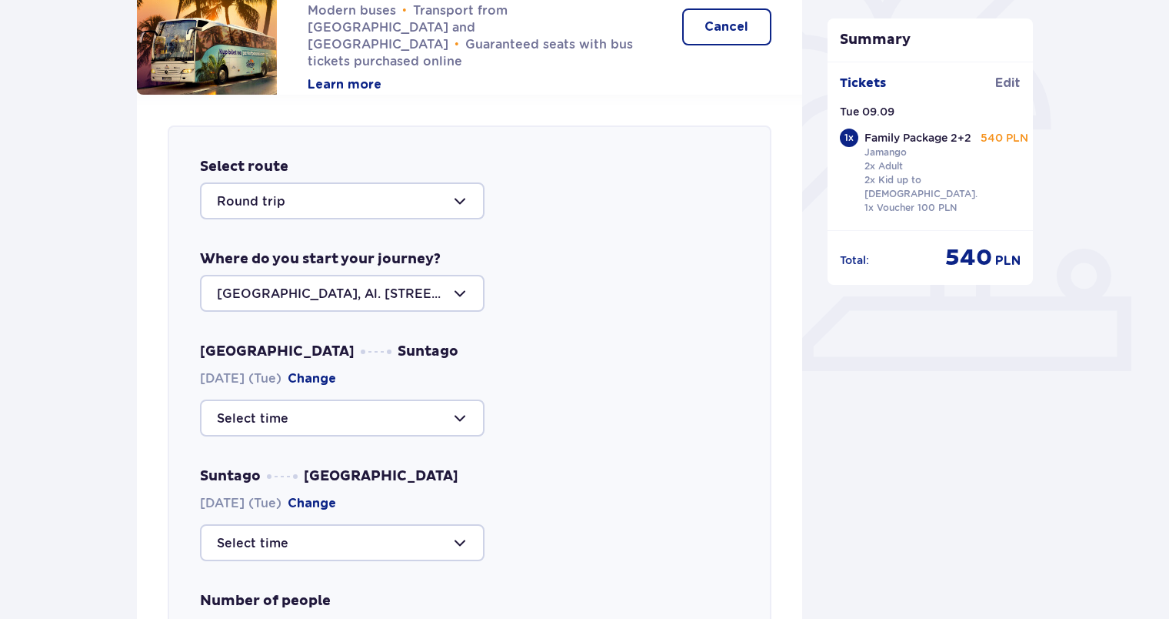
scroll to position [300, 0]
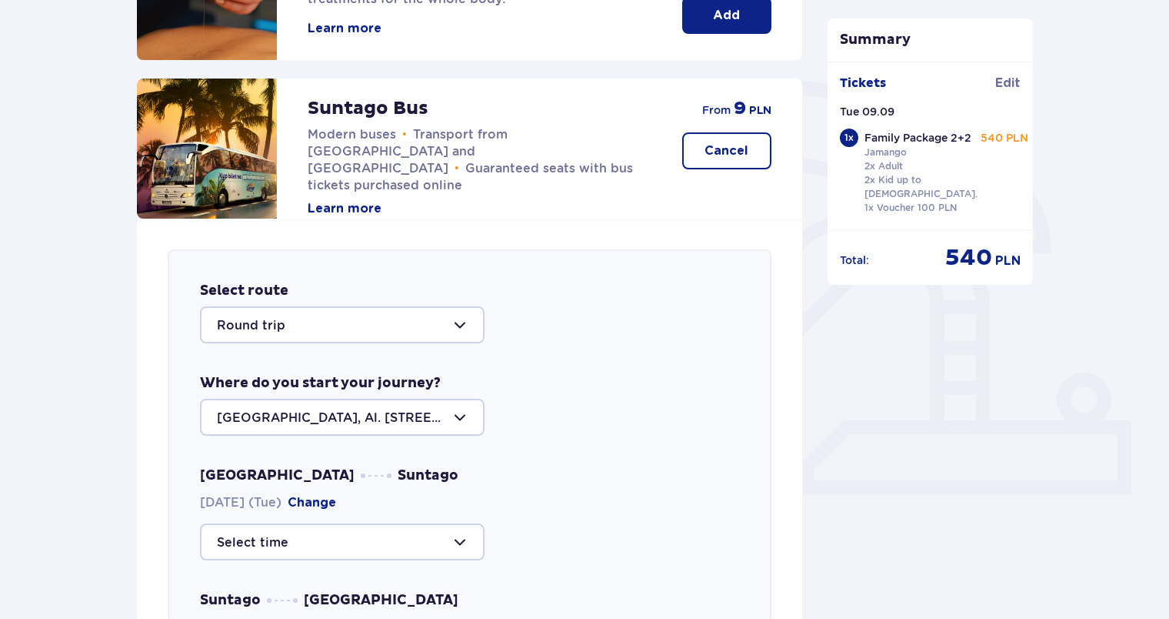
click at [469, 542] on div at bounding box center [342, 541] width 285 height 37
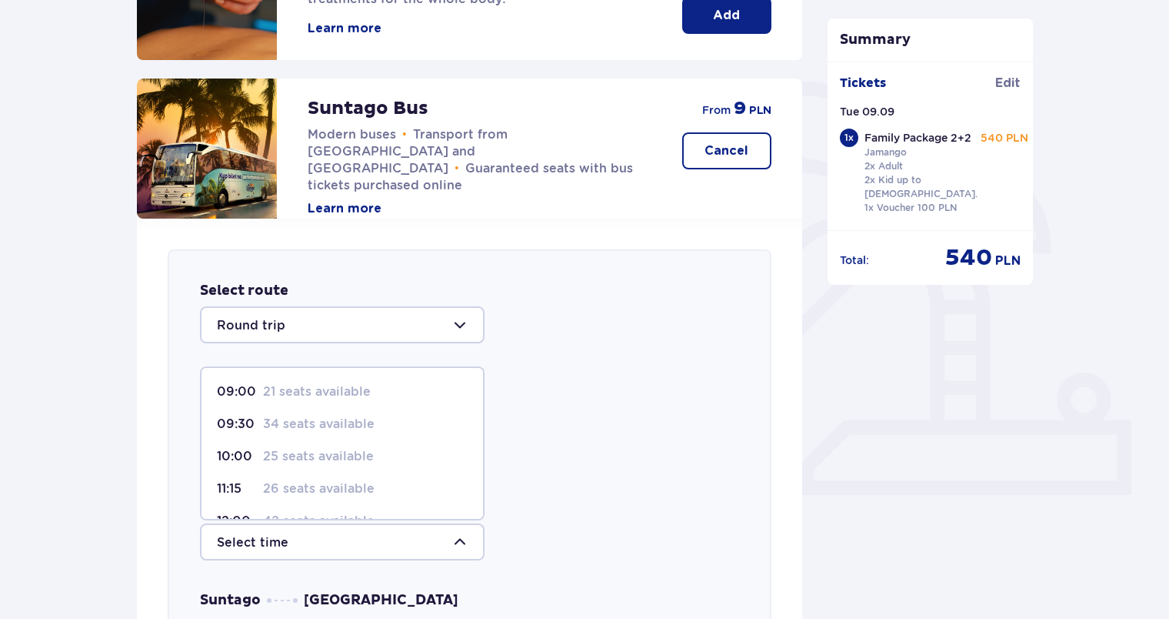
scroll to position [77, 0]
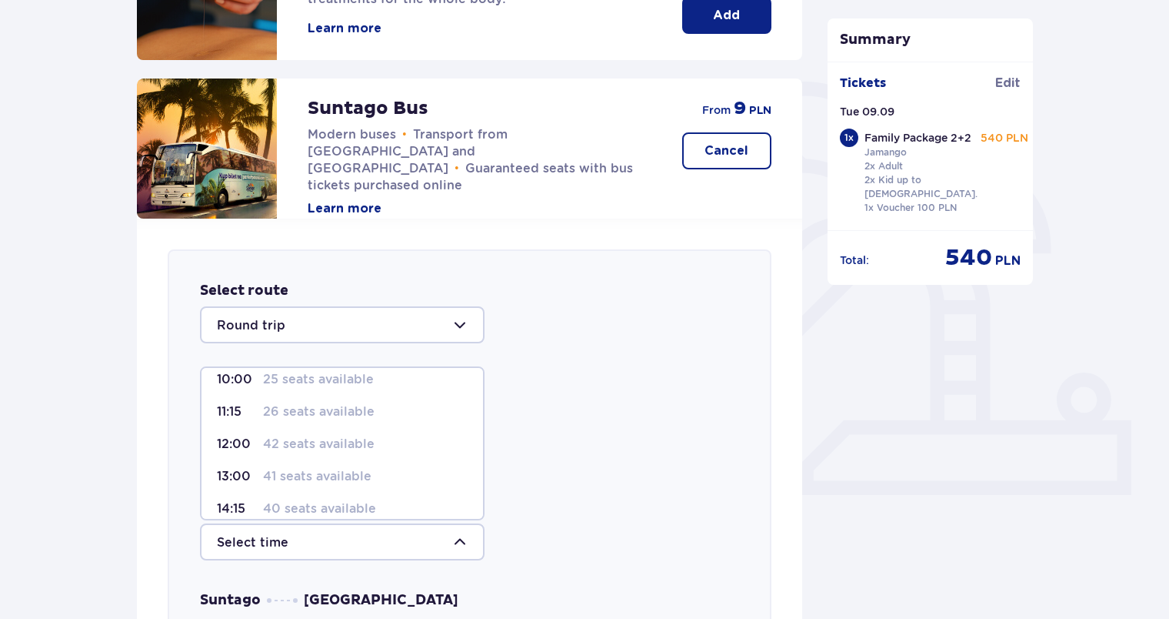
click at [357, 477] on p "41 seats available" at bounding box center [317, 476] width 108 height 17
type input "13:00"
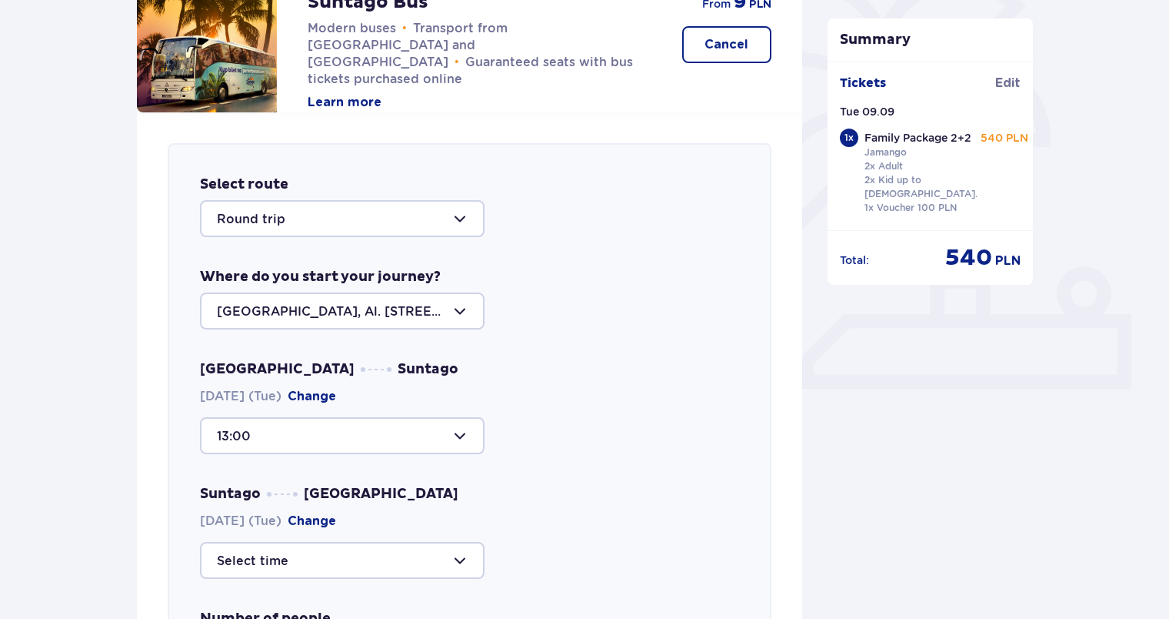
scroll to position [454, 0]
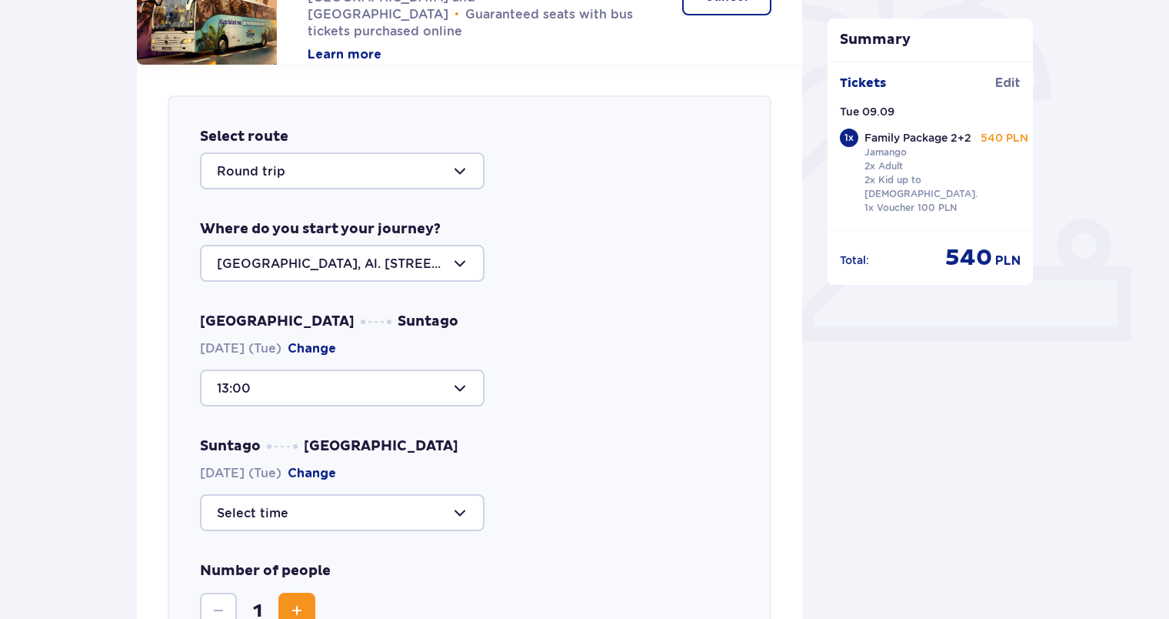
click at [459, 514] on div at bounding box center [342, 512] width 285 height 37
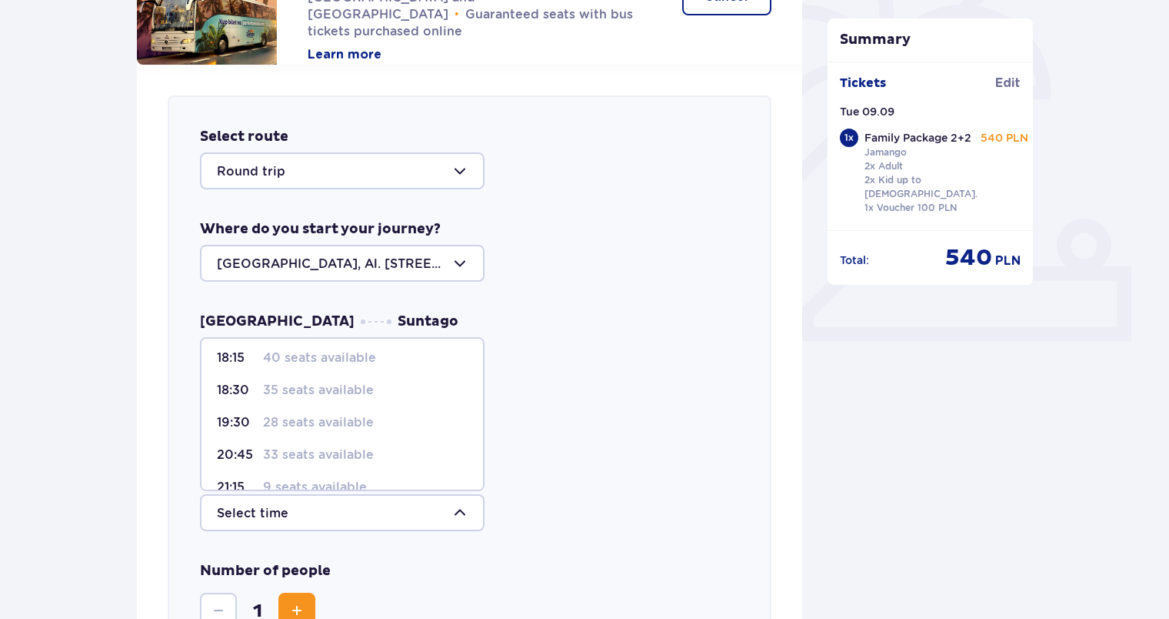
scroll to position [58, 0]
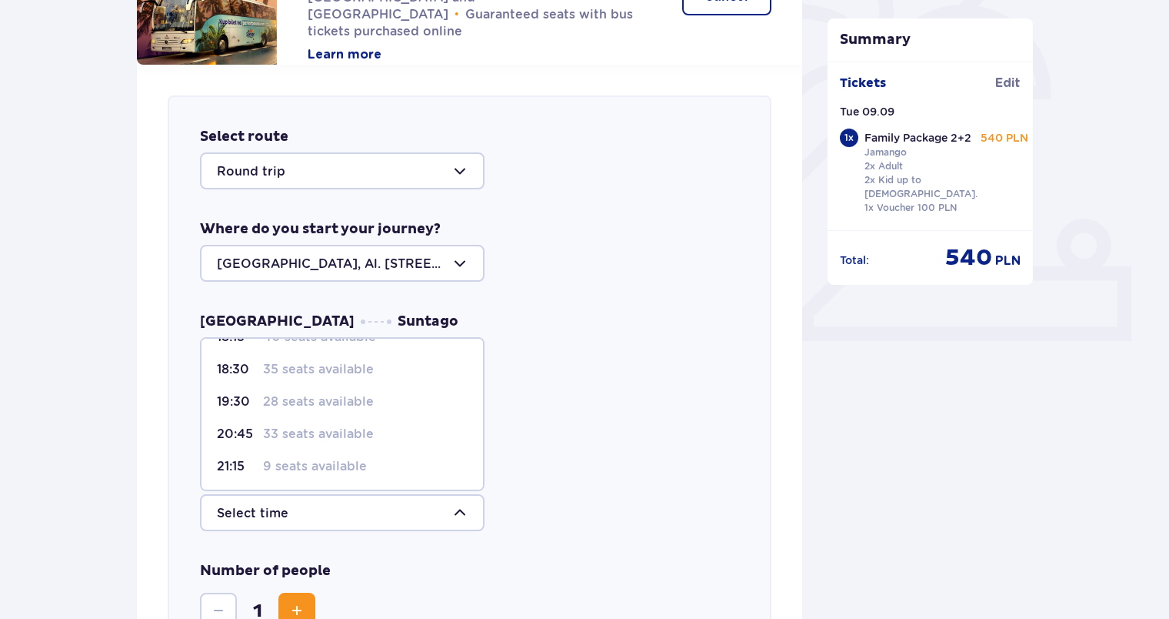
click at [345, 400] on p "28 seats available" at bounding box center [318, 401] width 111 height 17
type input "19:30"
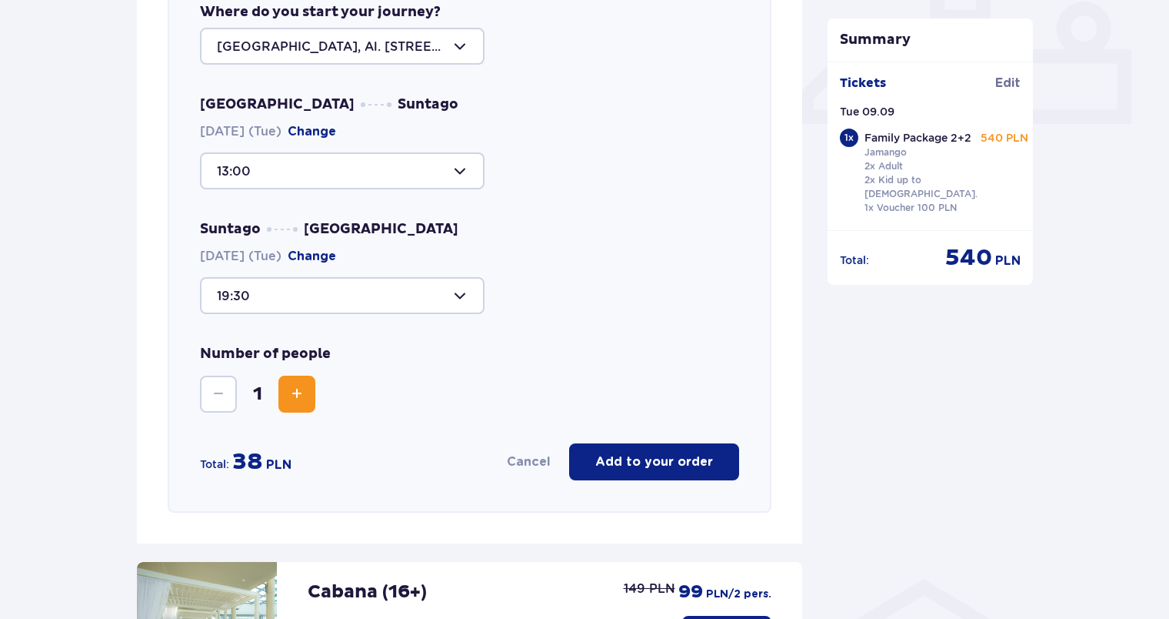
scroll to position [685, 0]
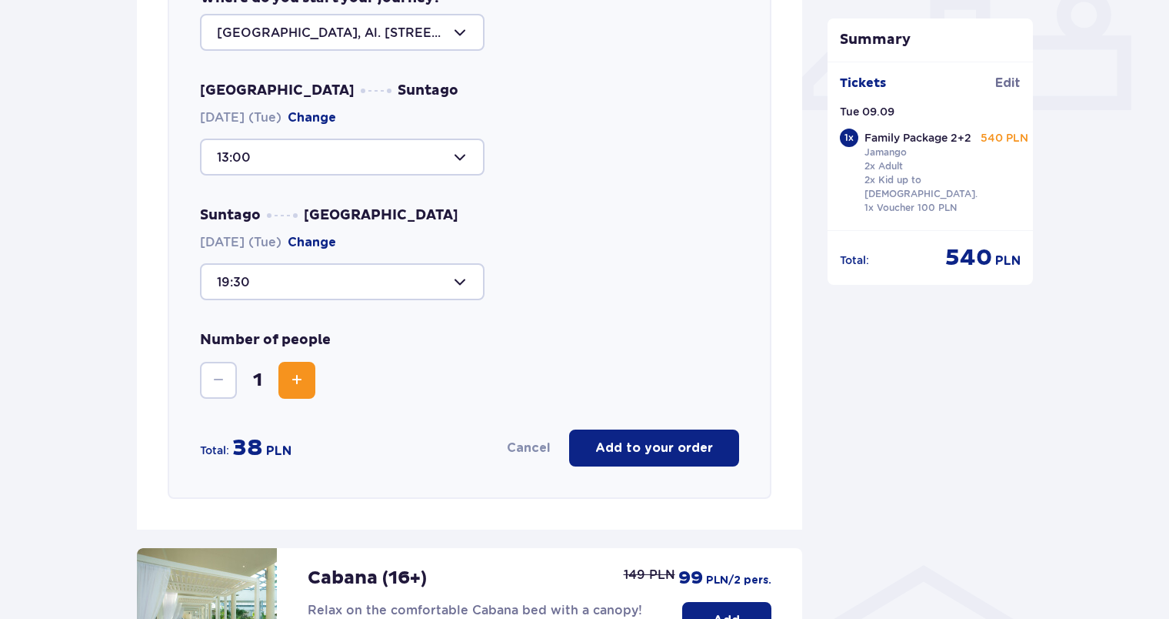
click at [294, 387] on span "Increase" at bounding box center [297, 380] width 18 height 18
click at [654, 449] on p "Add to your order" at bounding box center [654, 447] width 118 height 17
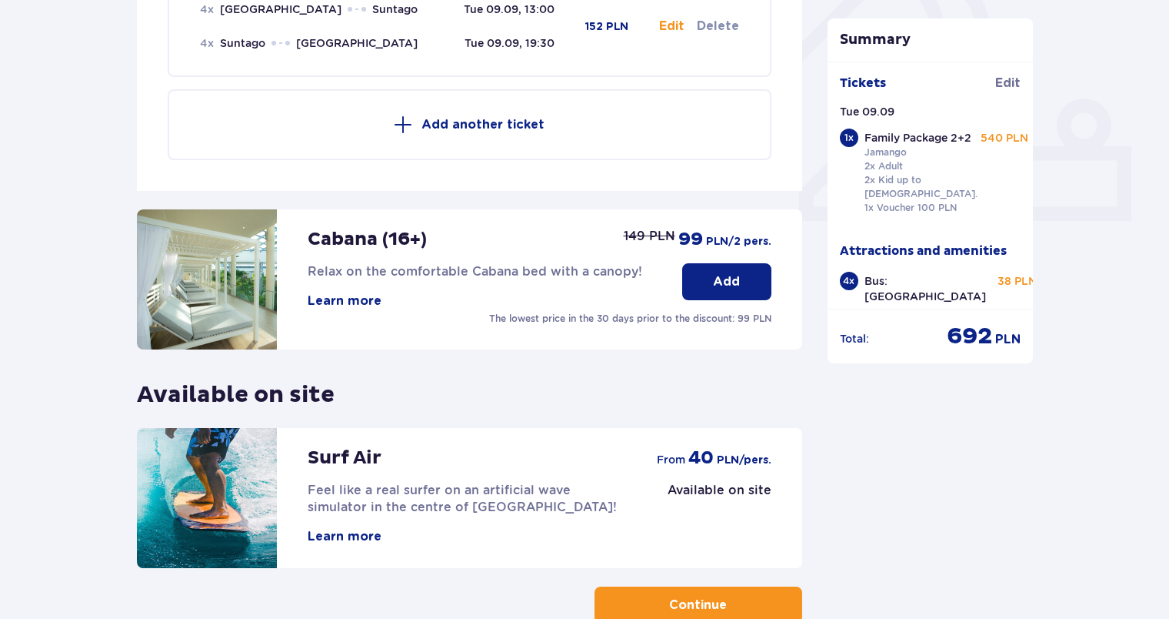
scroll to position [669, 0]
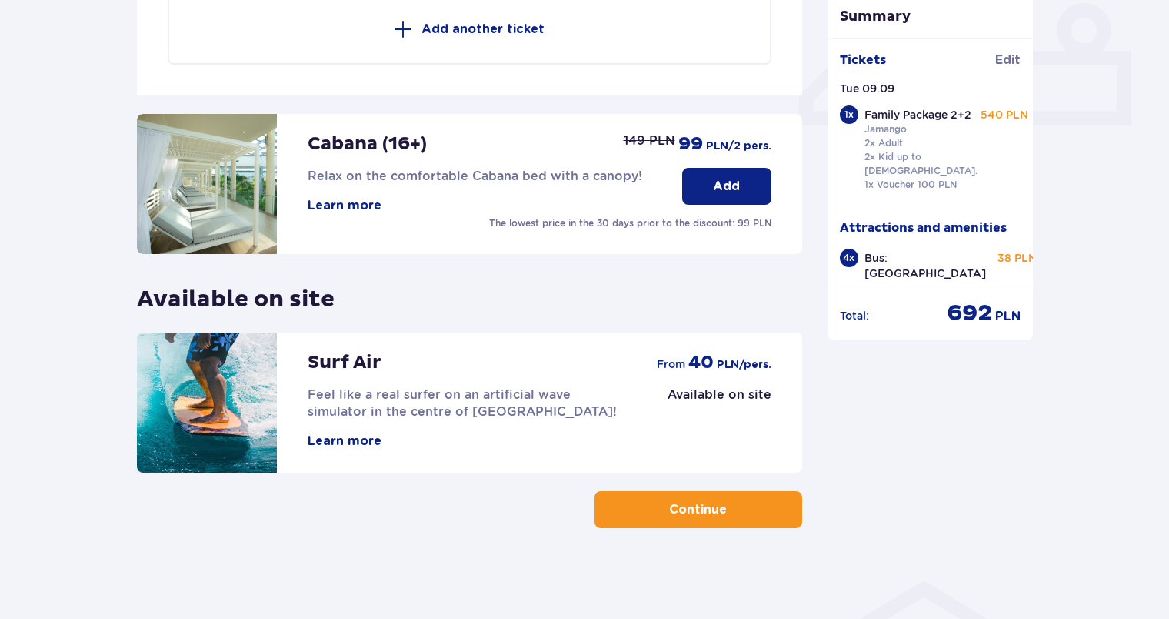
click at [705, 501] on p "Continue" at bounding box center [698, 509] width 58 height 17
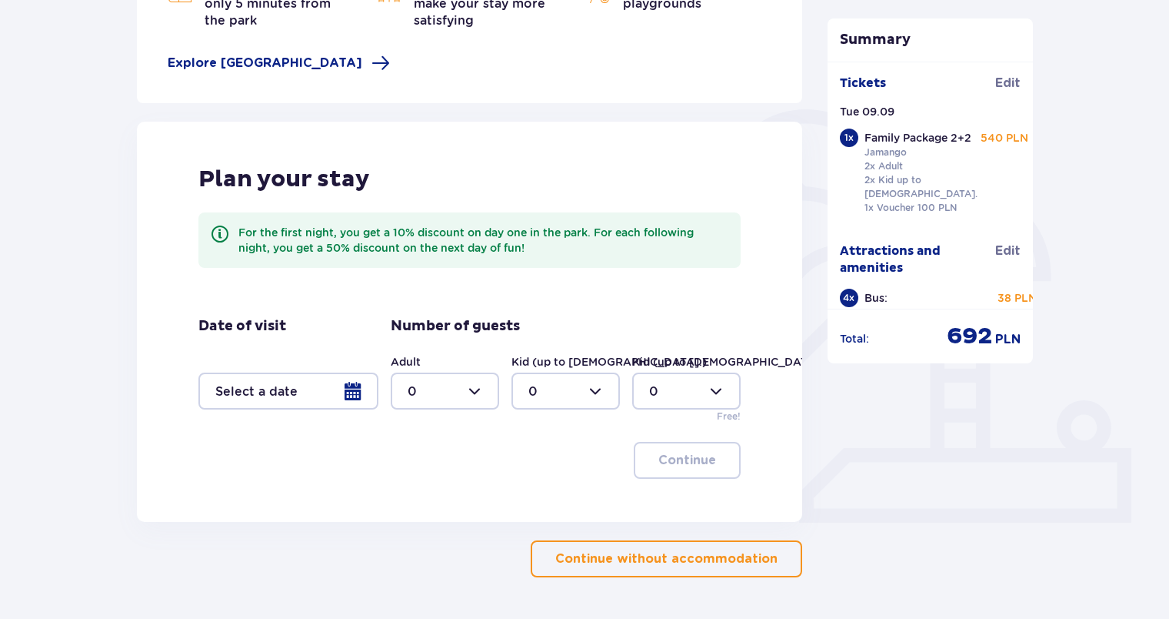
scroll to position [308, 0]
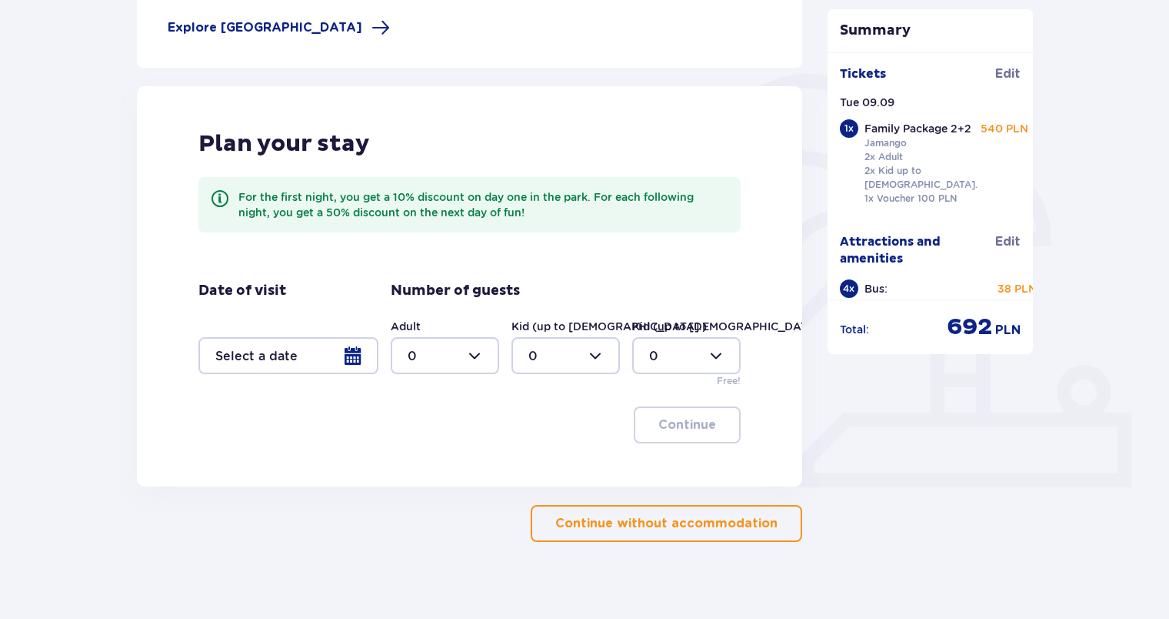
click at [748, 529] on p "Continue without accommodation" at bounding box center [666, 523] width 222 height 17
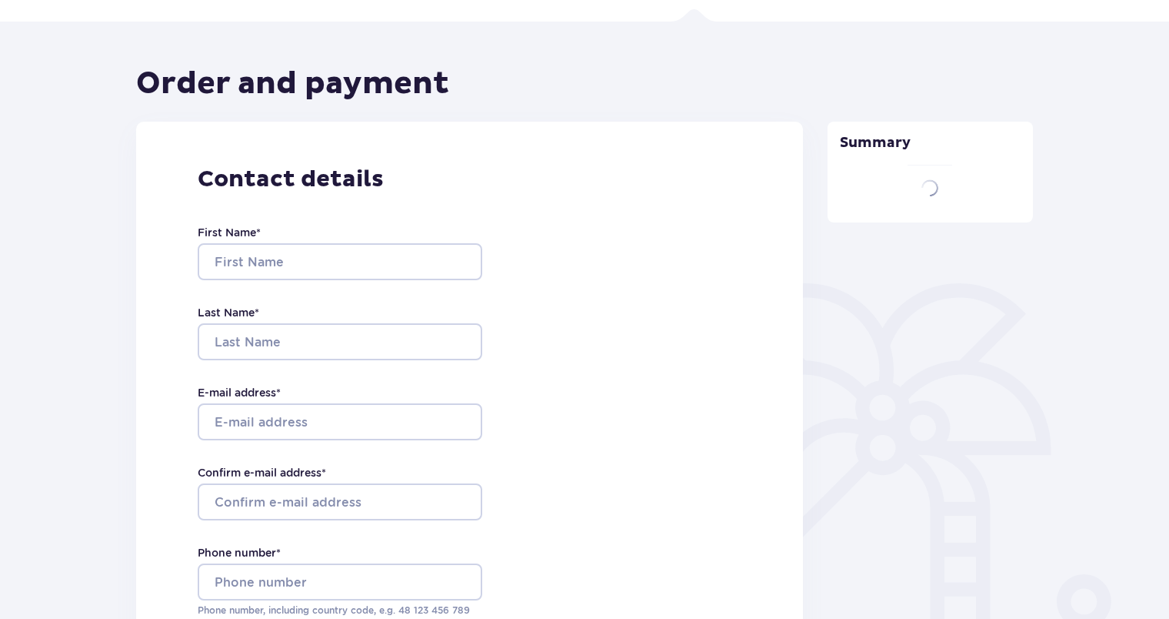
type input "Roberto"
type input "Chicca"
type input "chiccaroberto929@hotmail.com"
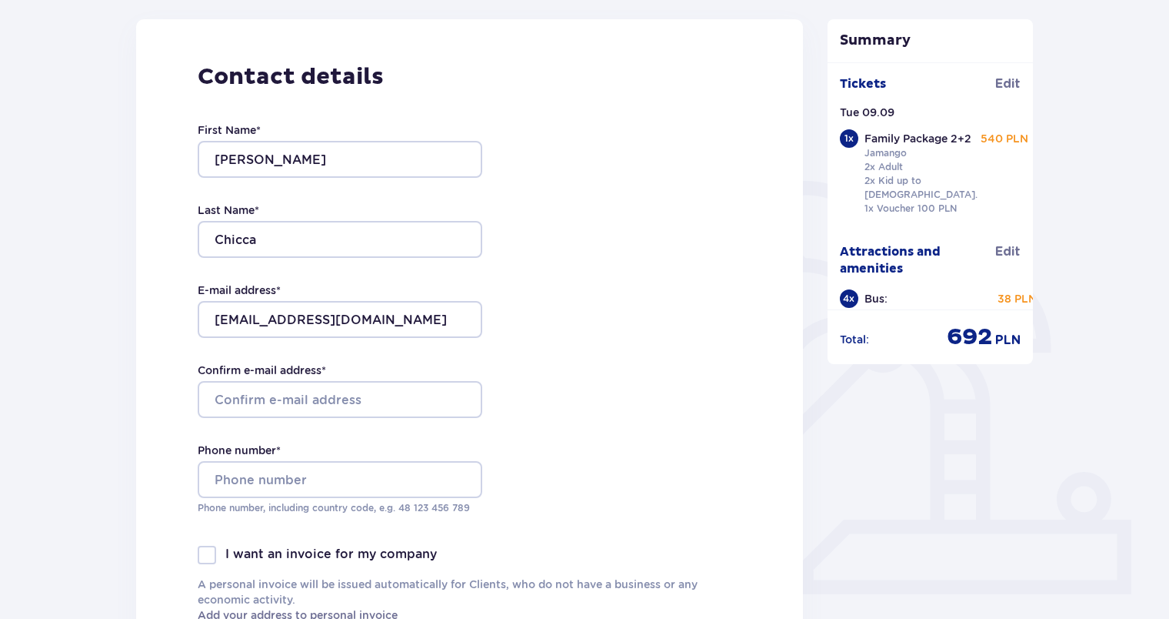
scroll to position [231, 0]
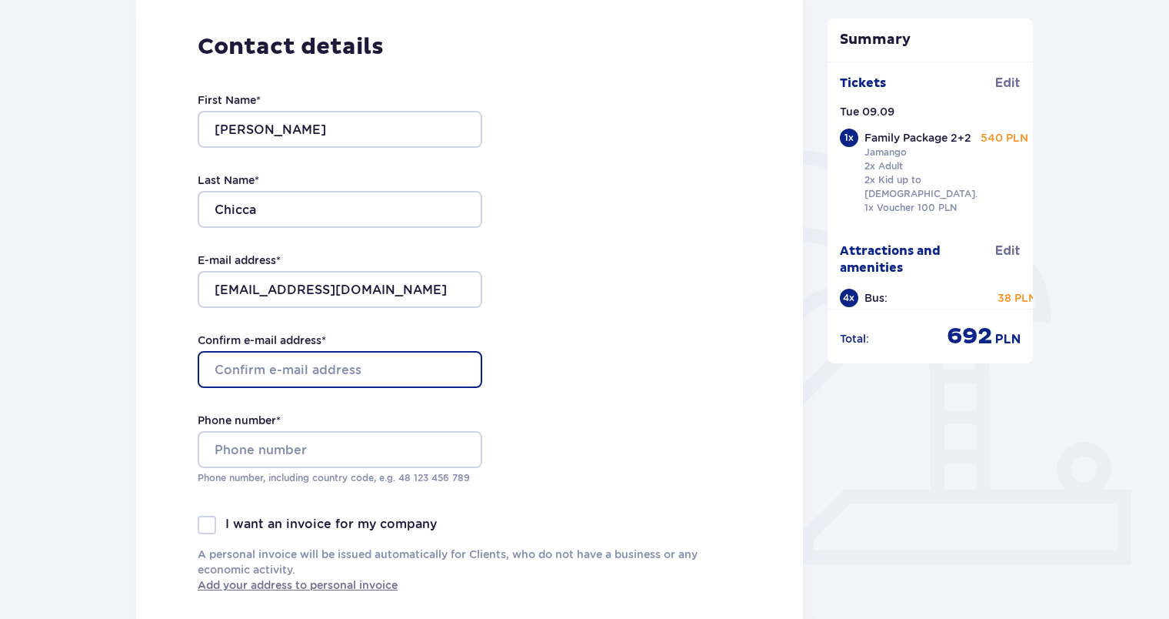
click at [339, 370] on input "Confirm e-mail address *" at bounding box center [340, 369] width 285 height 37
type input "chiccaroberto929@hotmail.com"
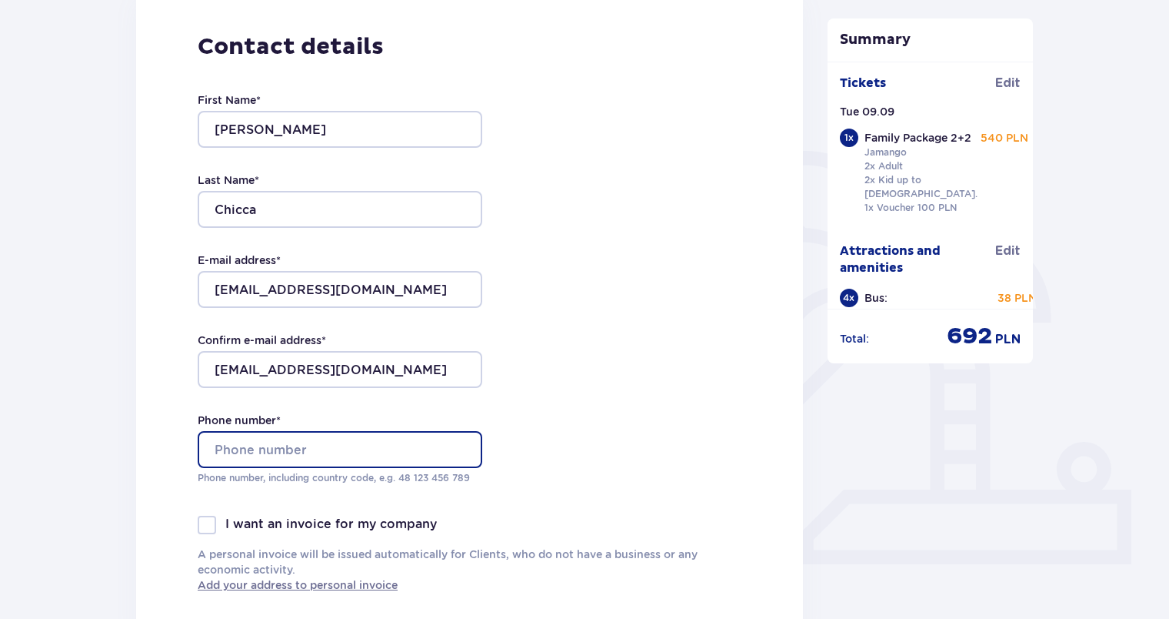
click at [308, 445] on input "Phone number *" at bounding box center [340, 449] width 285 height 37
type input "+393284441817"
click at [545, 490] on div "Contact details First Name * Roberto Last Name * Chicca E-mail address * chicca…" at bounding box center [469, 312] width 667 height 646
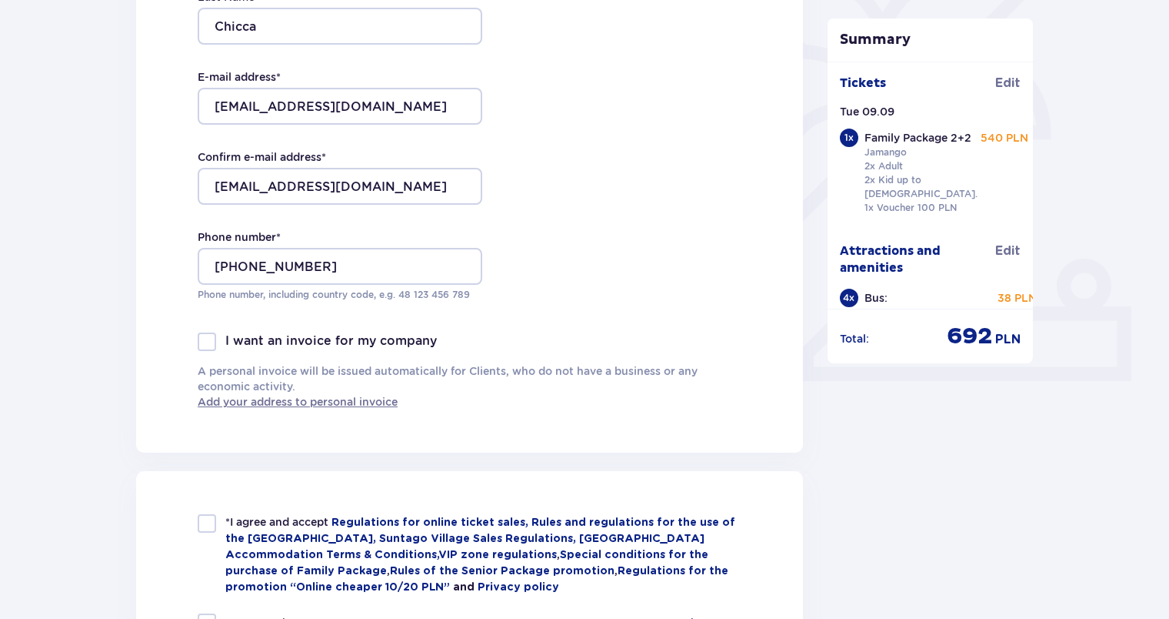
scroll to position [462, 0]
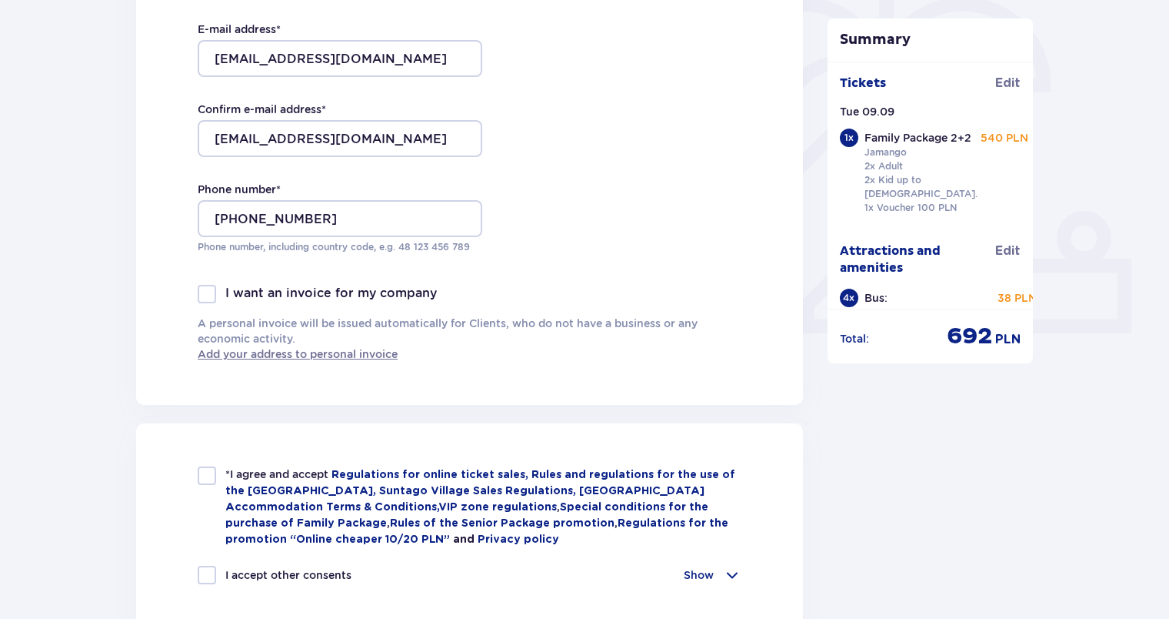
click at [202, 477] on div at bounding box center [207, 475] width 18 height 18
checkbox input "true"
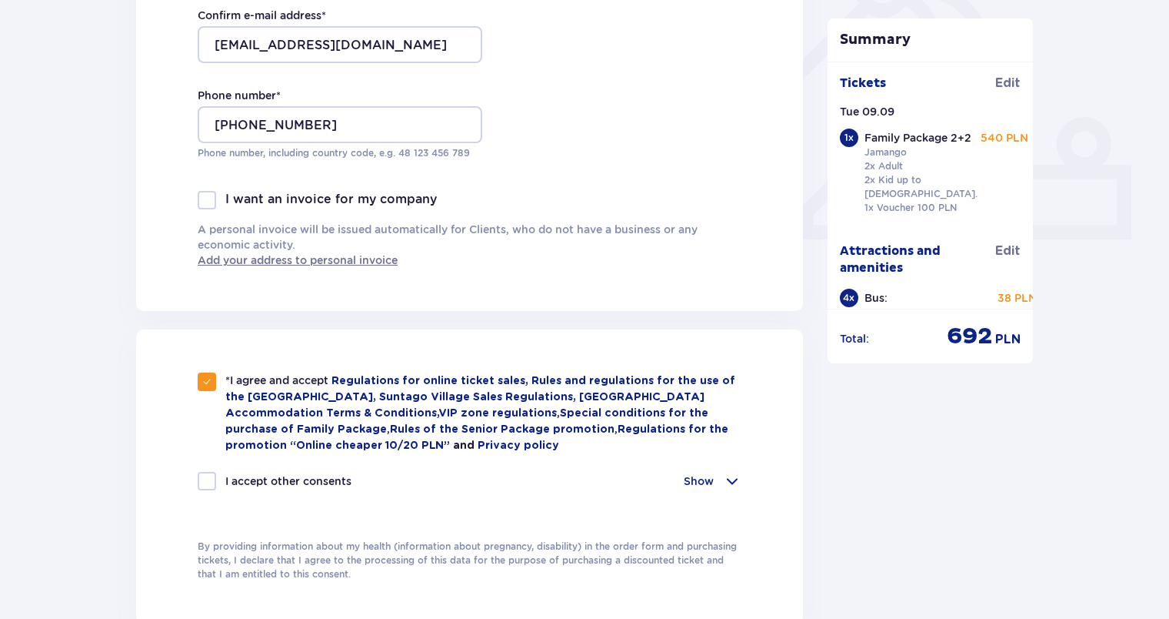
scroll to position [615, 0]
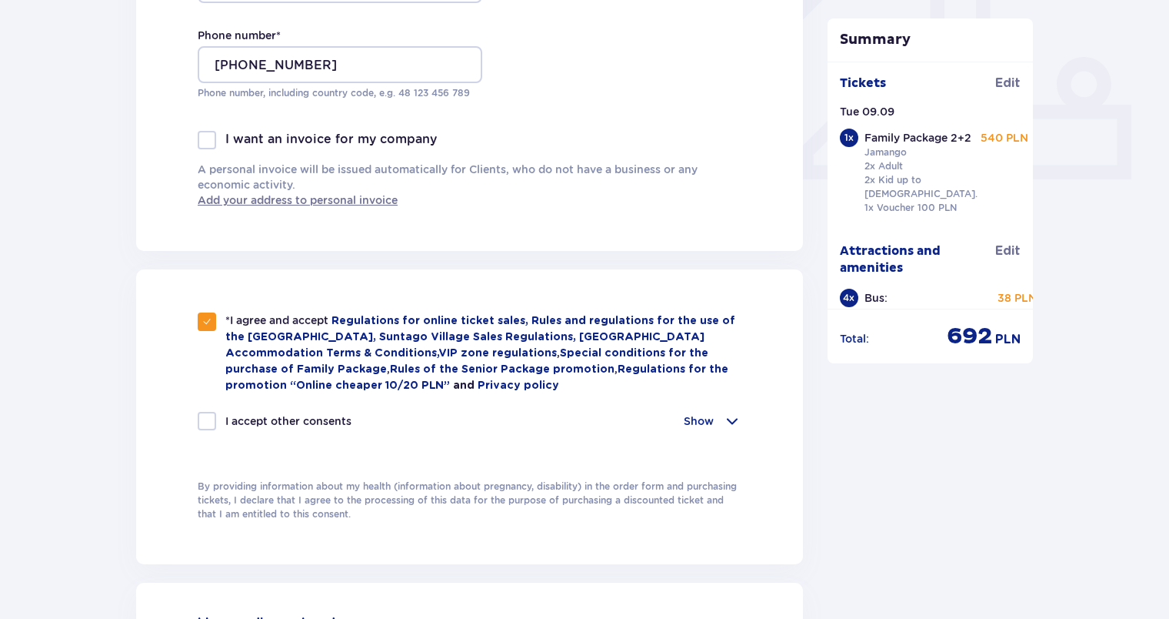
click at [732, 415] on span at bounding box center [732, 421] width 18 height 18
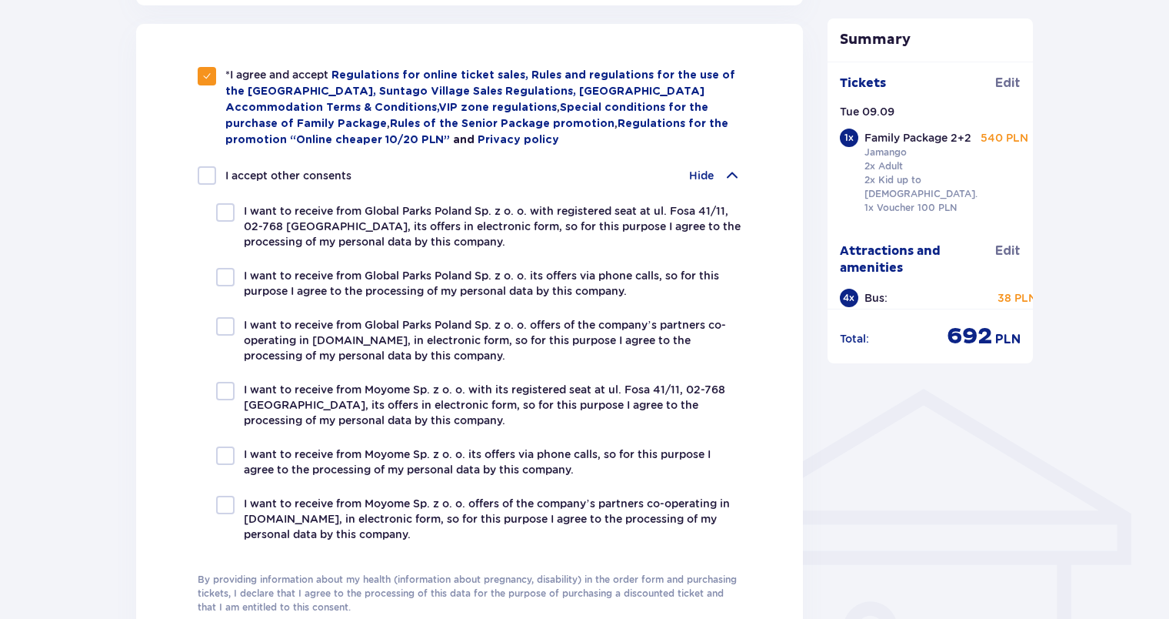
scroll to position [769, 0]
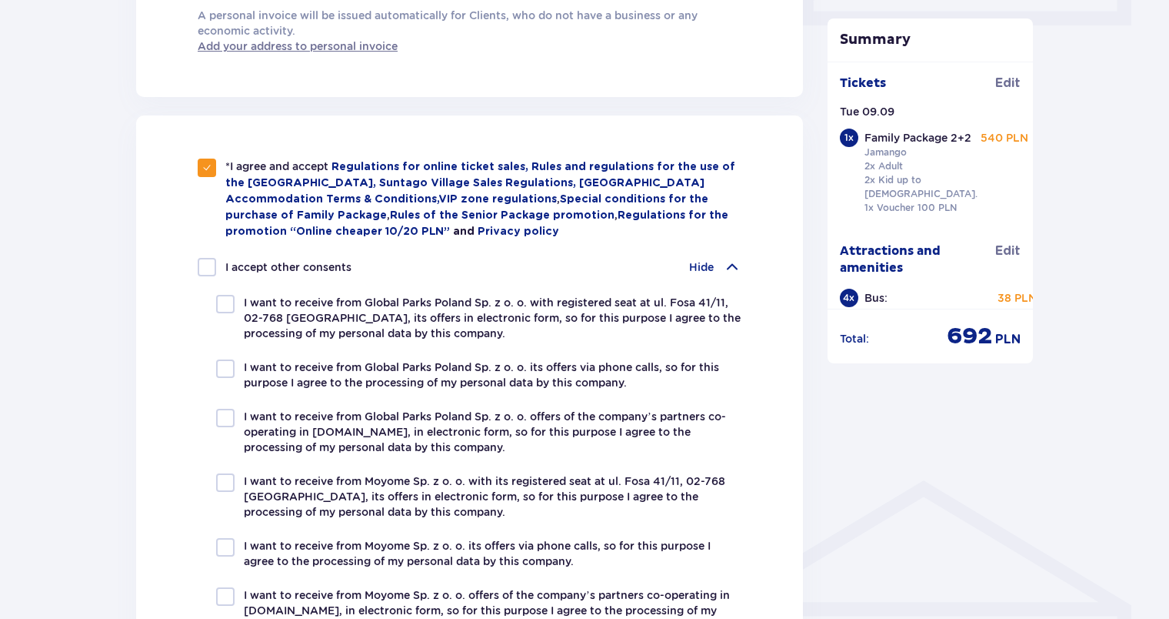
click at [730, 265] on span at bounding box center [732, 267] width 18 height 18
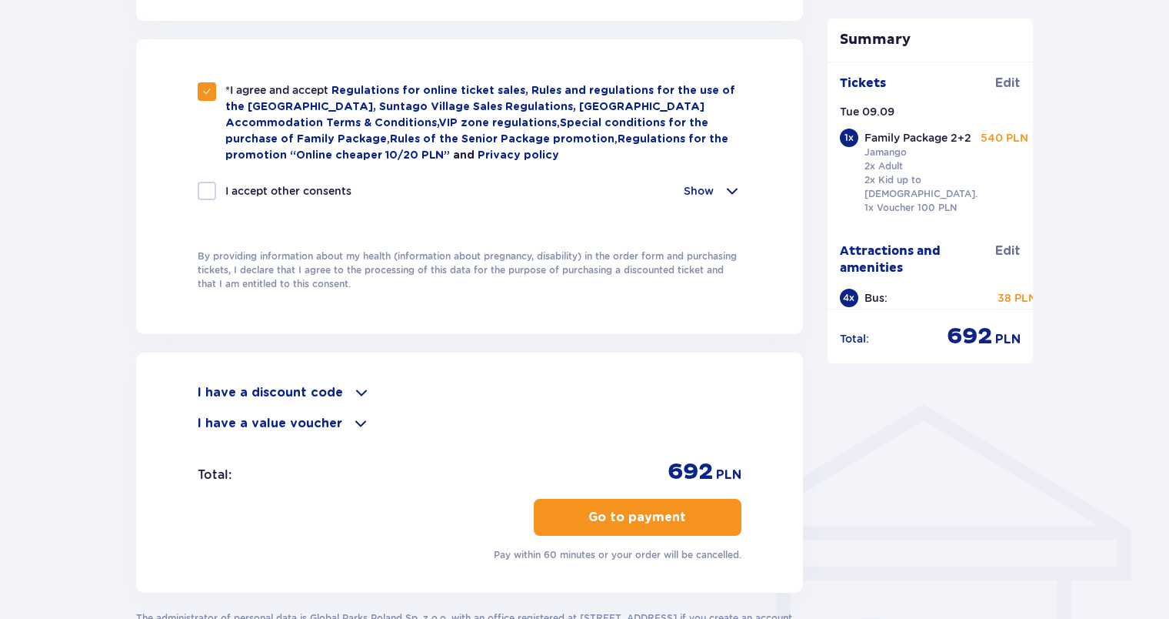
scroll to position [846, 0]
click at [623, 509] on p "Go to payment" at bounding box center [638, 516] width 98 height 17
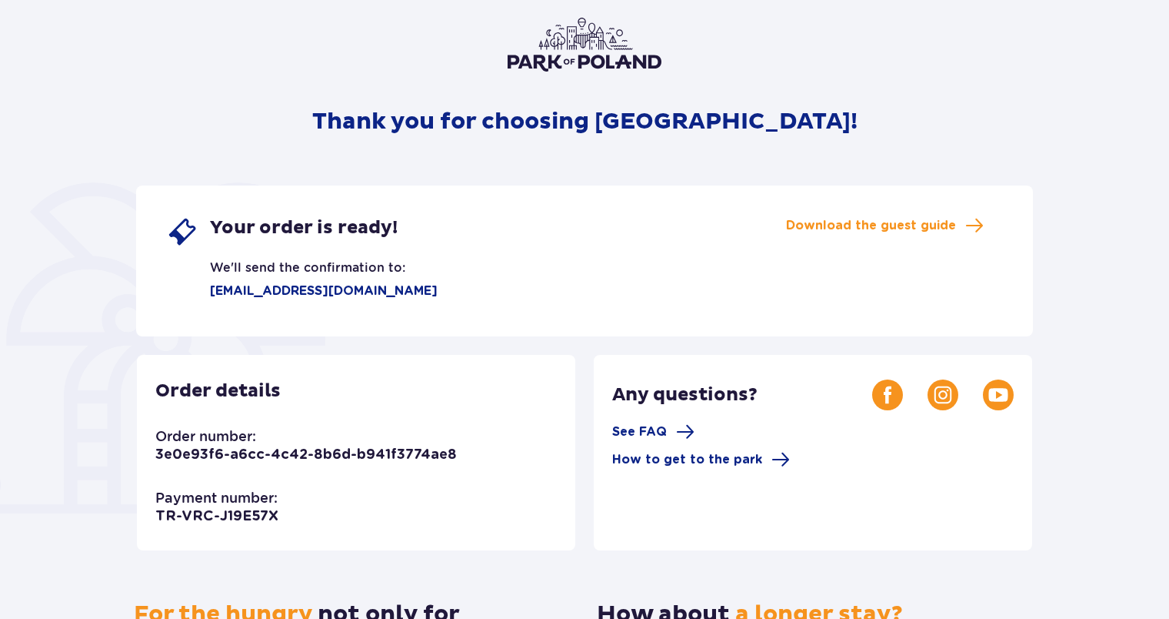
scroll to position [98, 0]
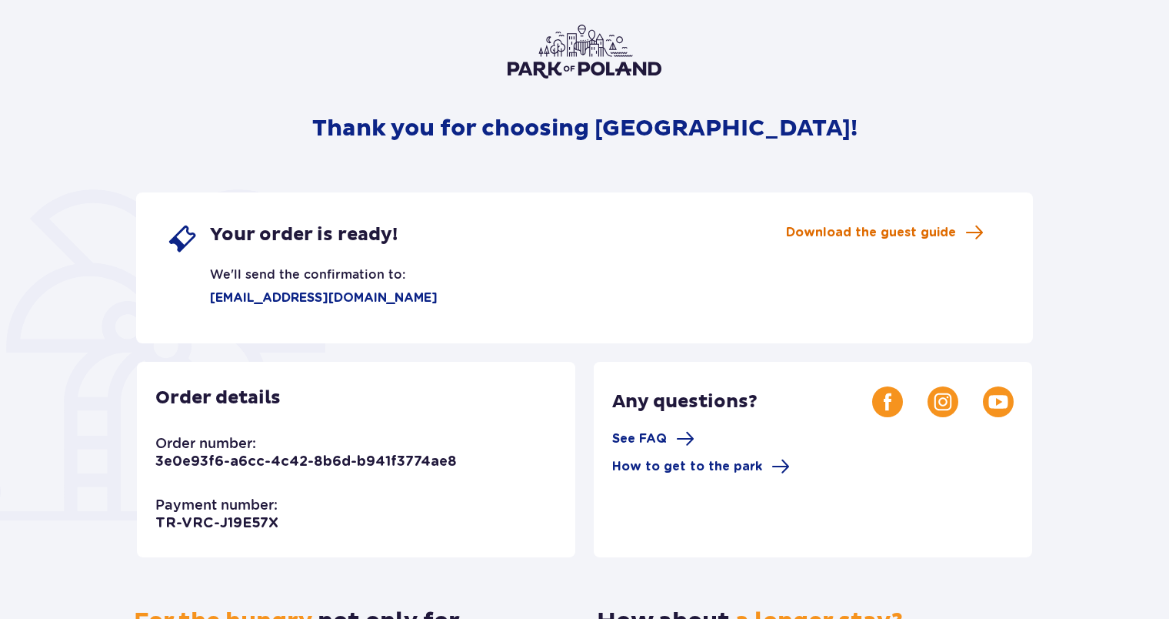
click at [962, 231] on span "Download the guest guide" at bounding box center [885, 232] width 198 height 18
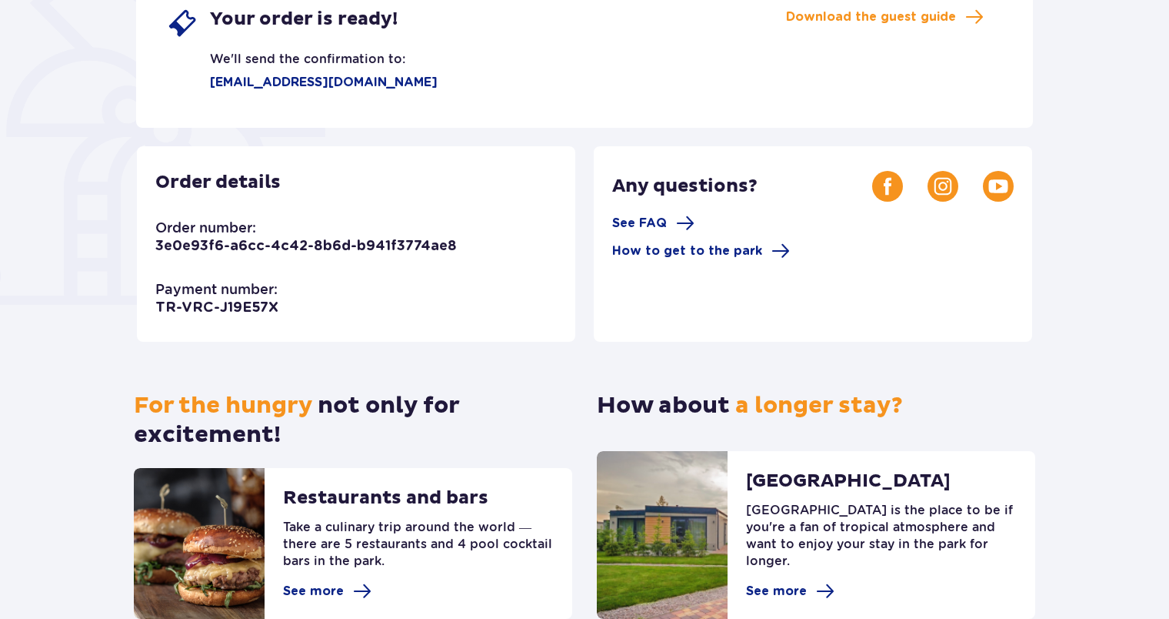
scroll to position [406, 0]
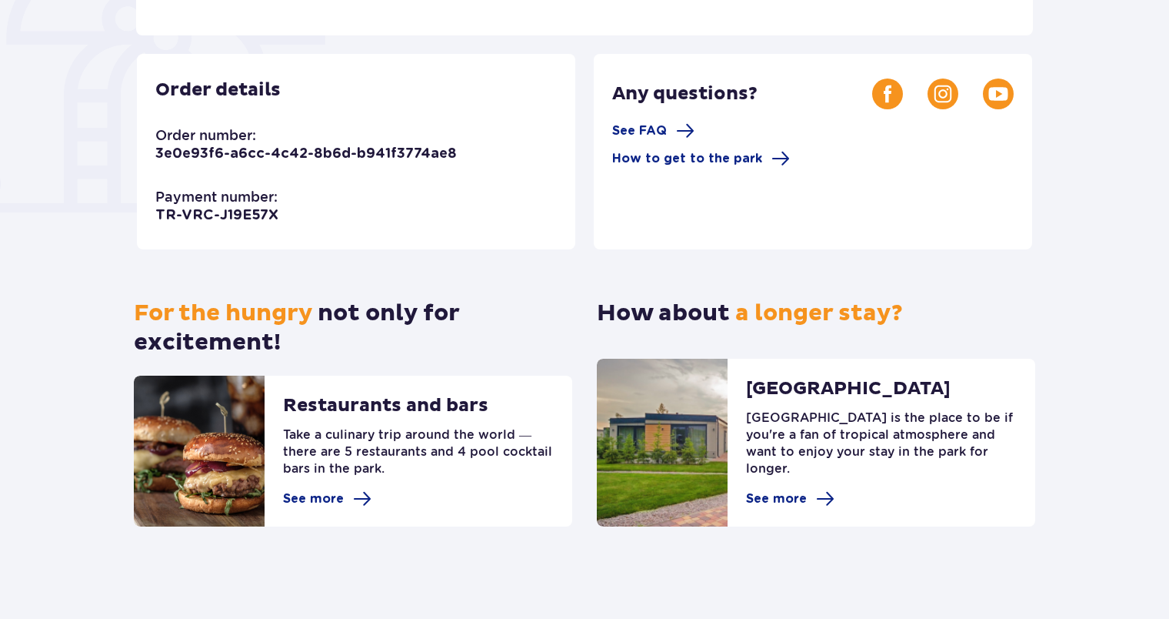
click at [237, 155] on p "3e0e93f6-a6cc-4c42-8b6d-b941f3774ae8" at bounding box center [306, 154] width 302 height 18
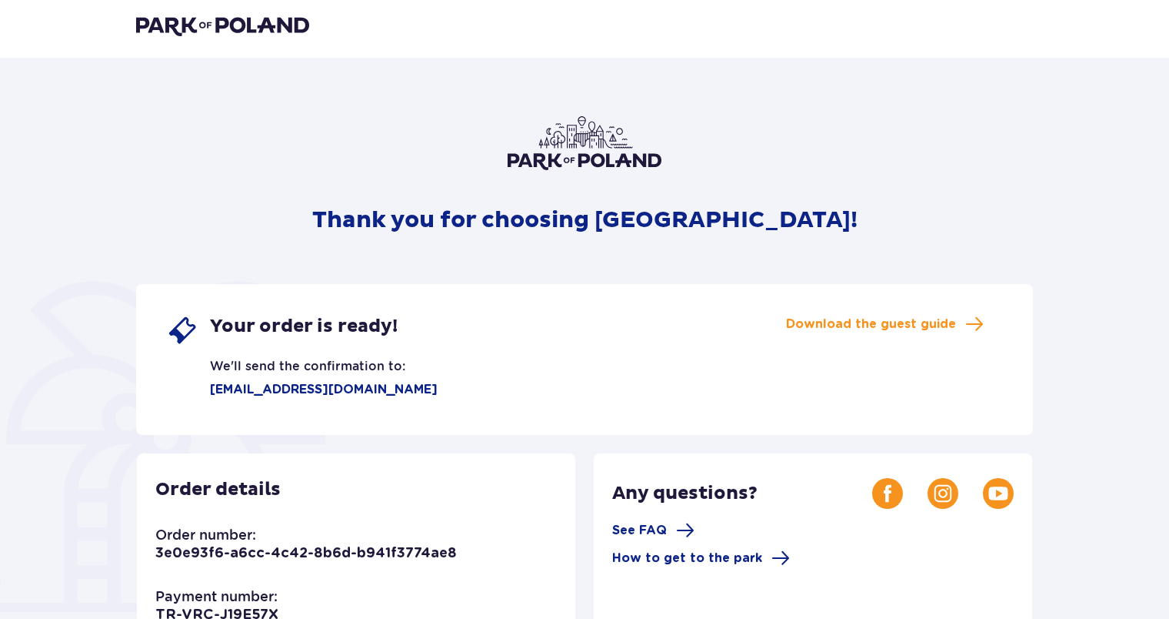
scroll to position [0, 0]
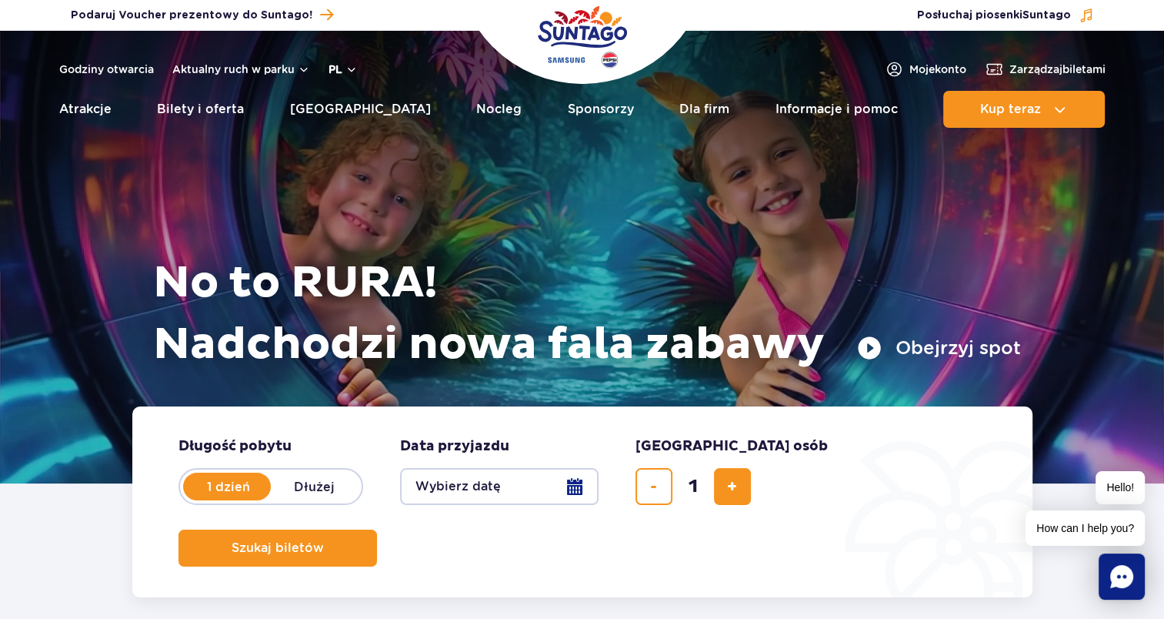
click at [352, 67] on button "pl" at bounding box center [343, 69] width 29 height 15
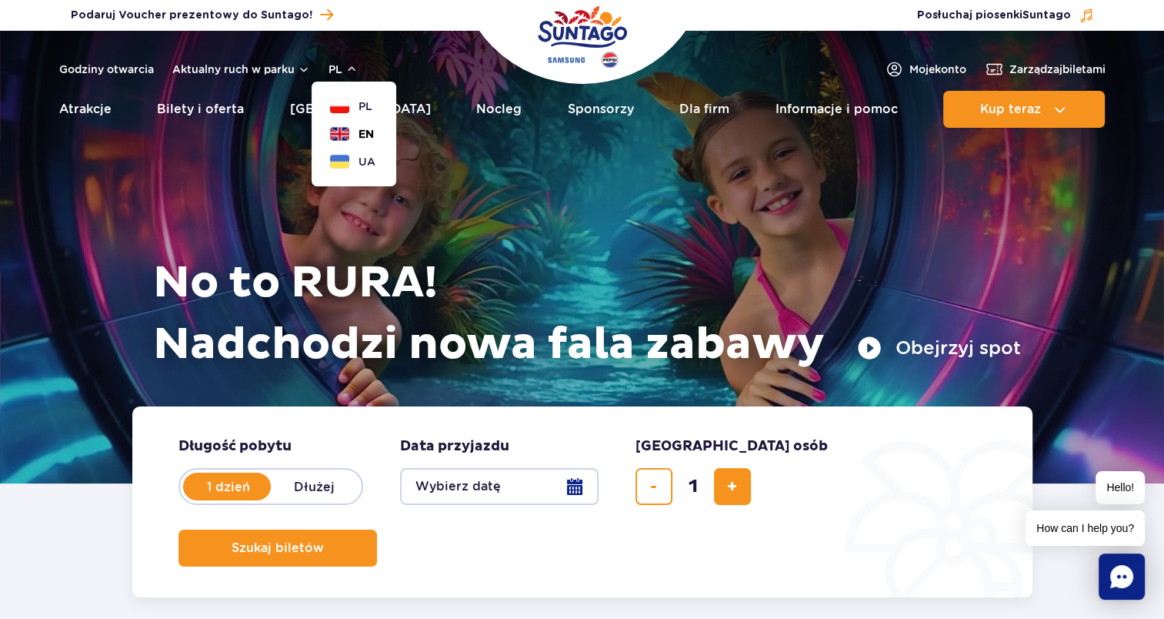
click at [346, 128] on button "EN" at bounding box center [352, 133] width 44 height 15
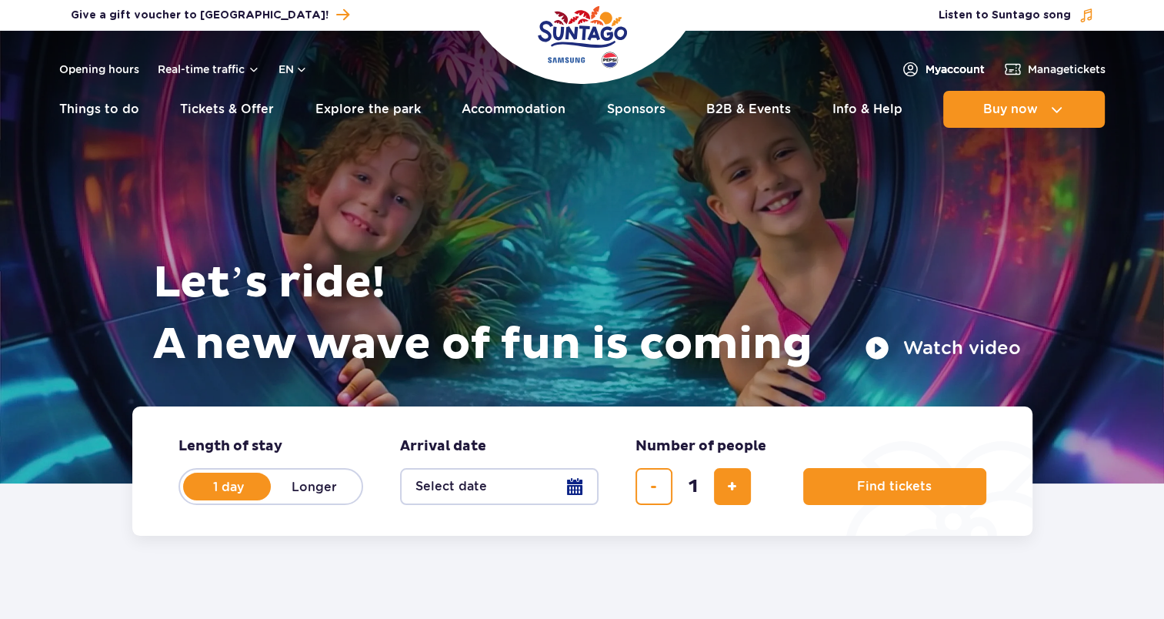
click at [953, 72] on span "My account" at bounding box center [955, 69] width 59 height 15
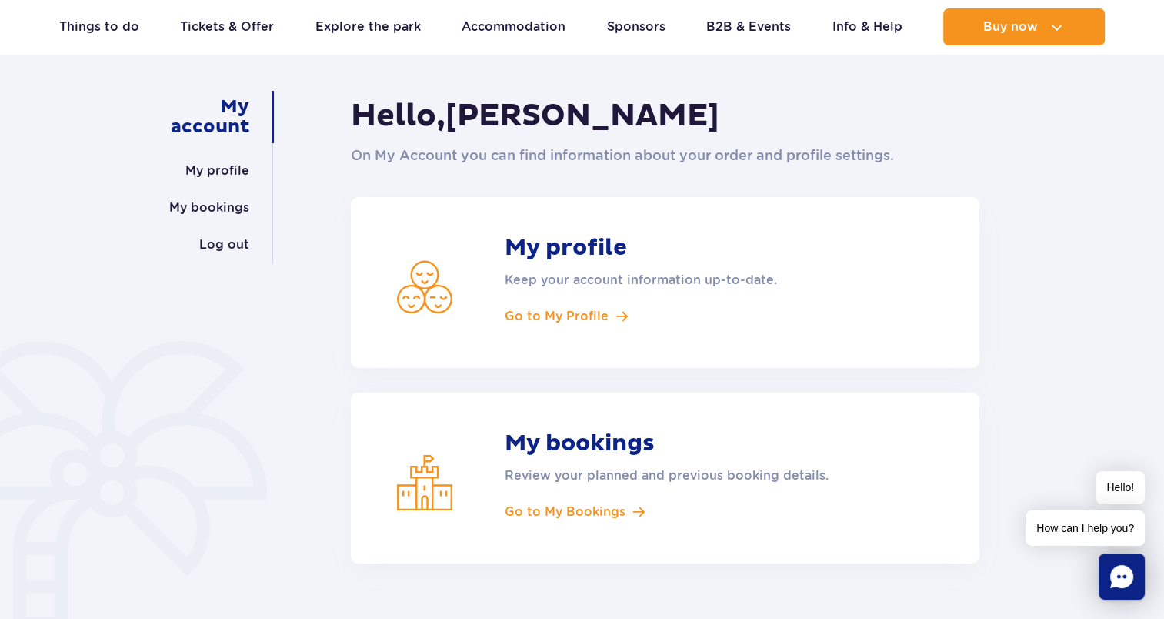
scroll to position [154, 0]
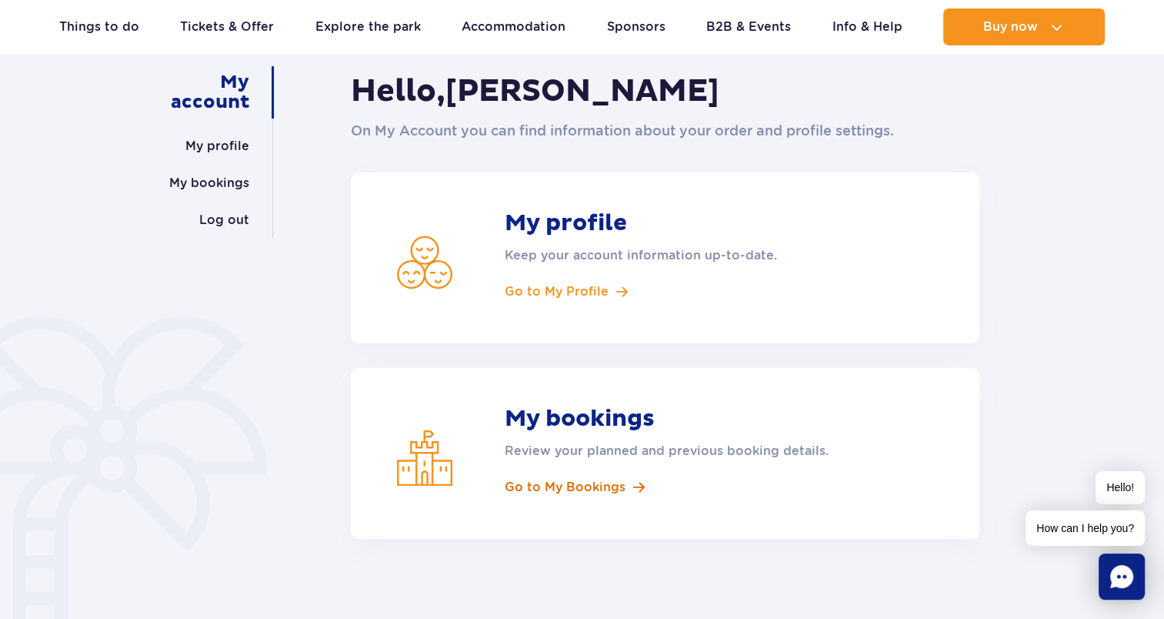
click at [606, 485] on span "Go to My Bookings" at bounding box center [565, 487] width 121 height 17
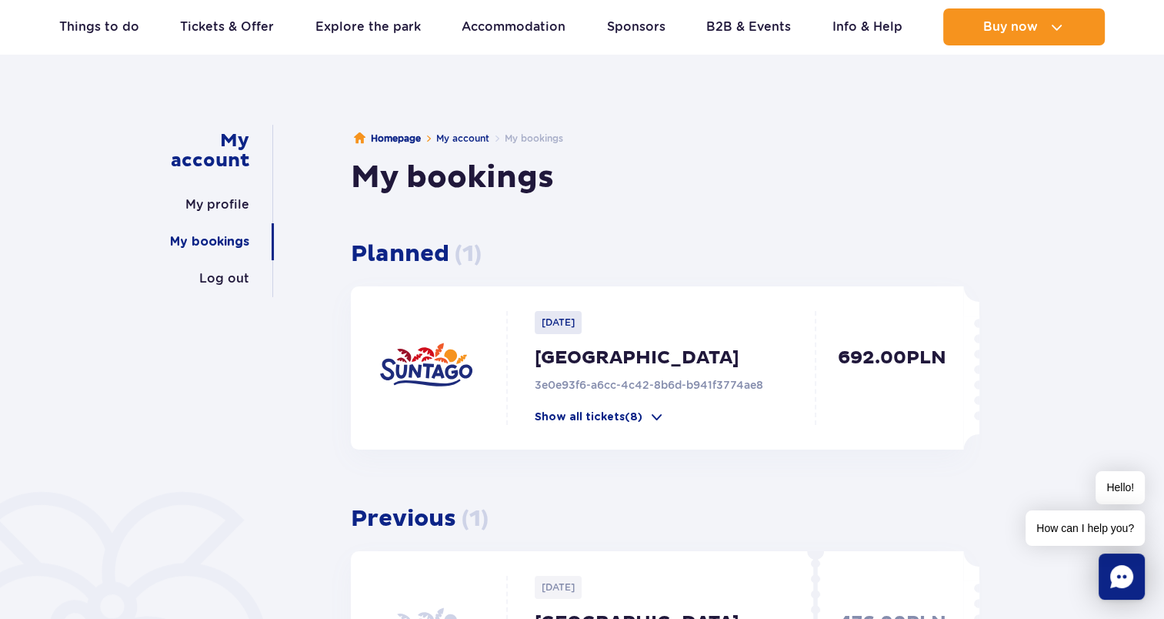
scroll to position [154, 0]
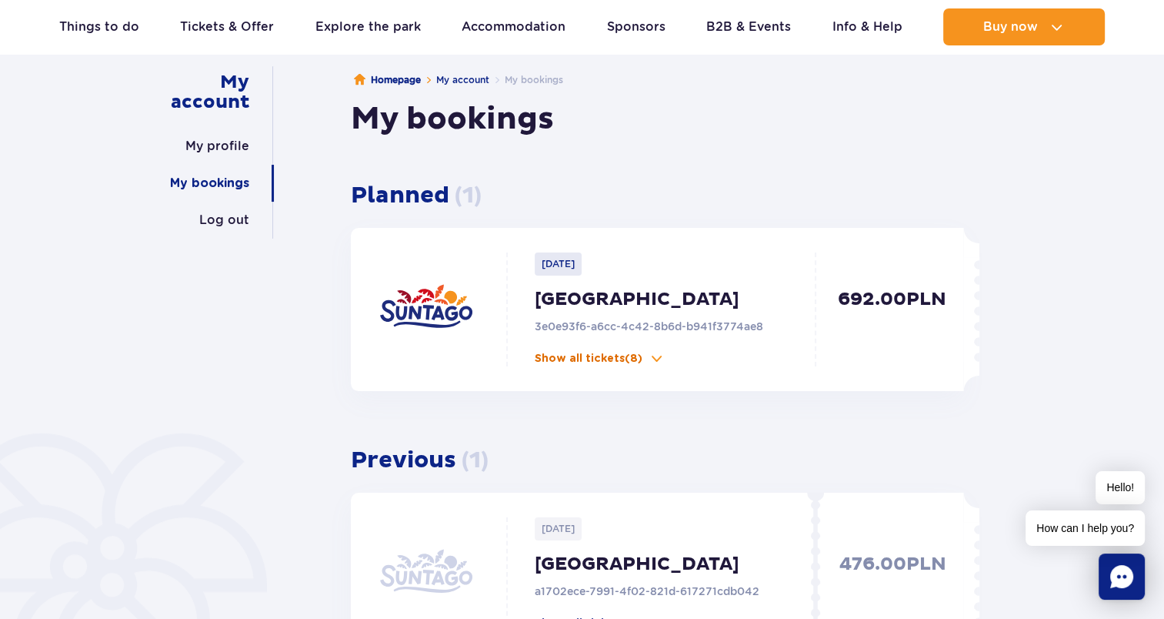
click at [657, 360] on span at bounding box center [656, 358] width 15 height 15
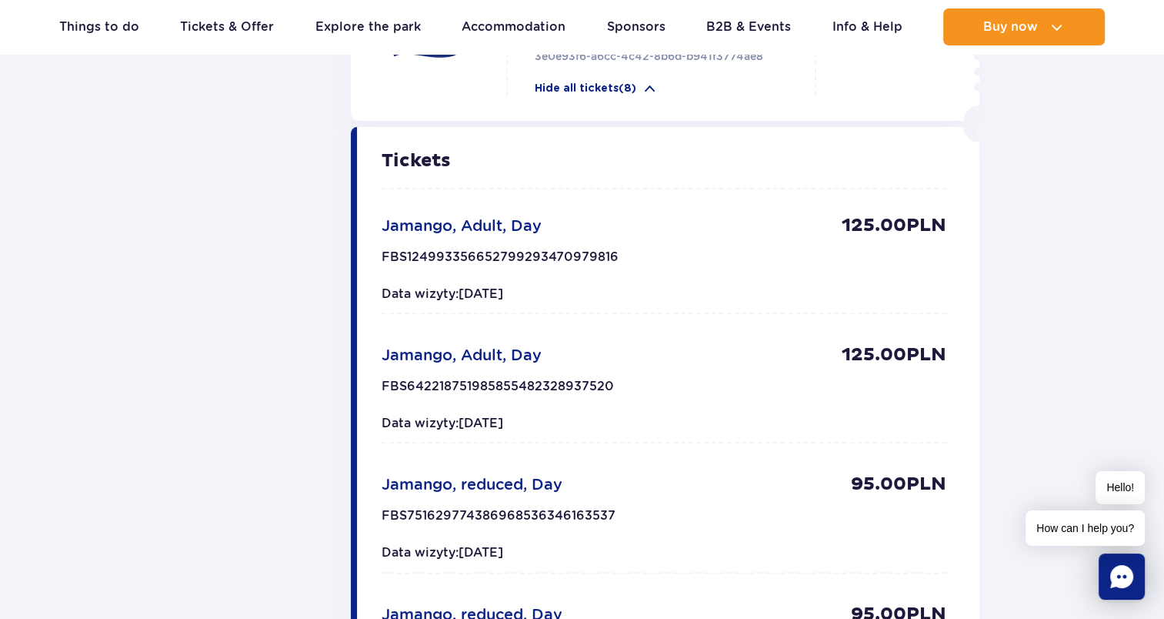
scroll to position [462, 0]
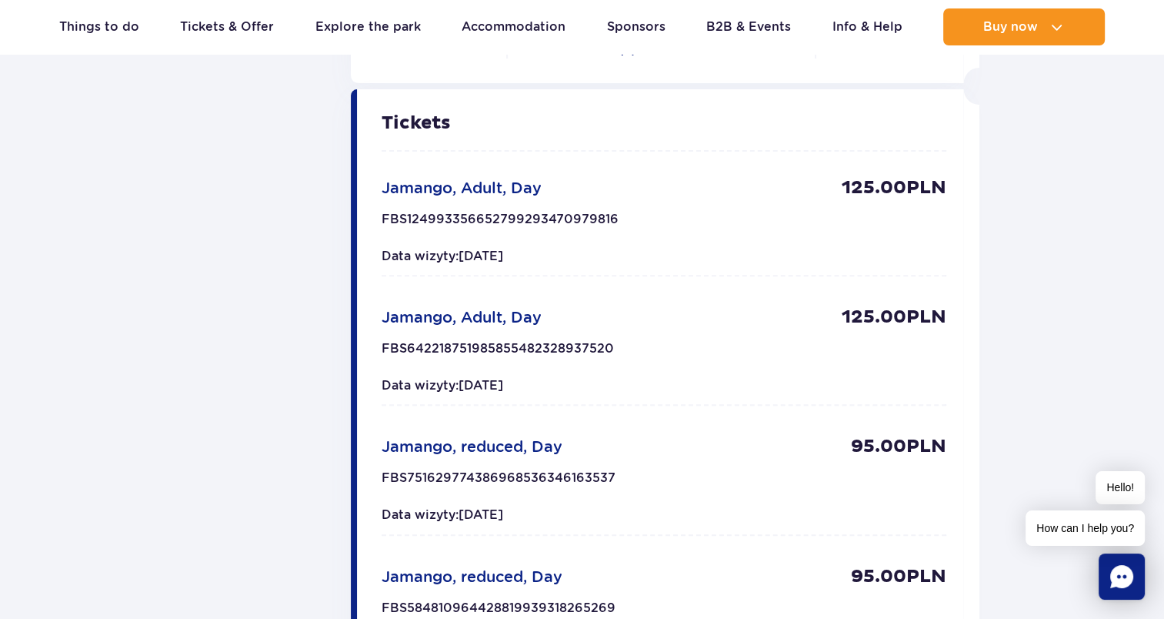
click at [519, 215] on p "FBS124993356652799293470979816" at bounding box center [500, 224] width 237 height 25
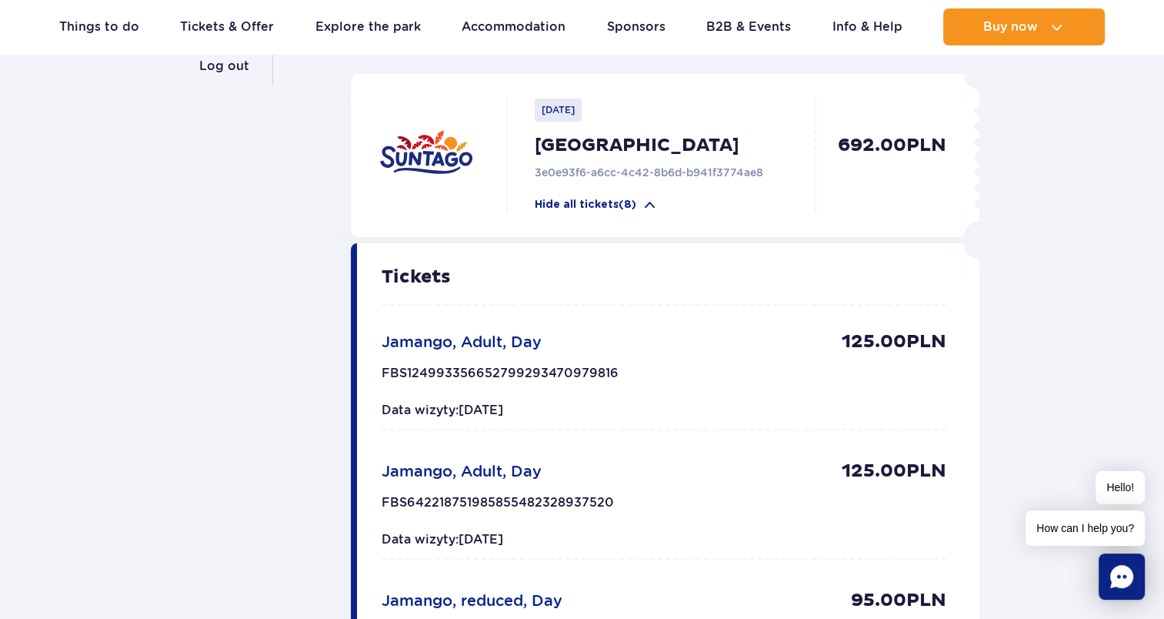
scroll to position [308, 0]
drag, startPoint x: 610, startPoint y: 282, endPoint x: 656, endPoint y: 203, distance: 91.0
click at [656, 203] on span at bounding box center [649, 204] width 15 height 15
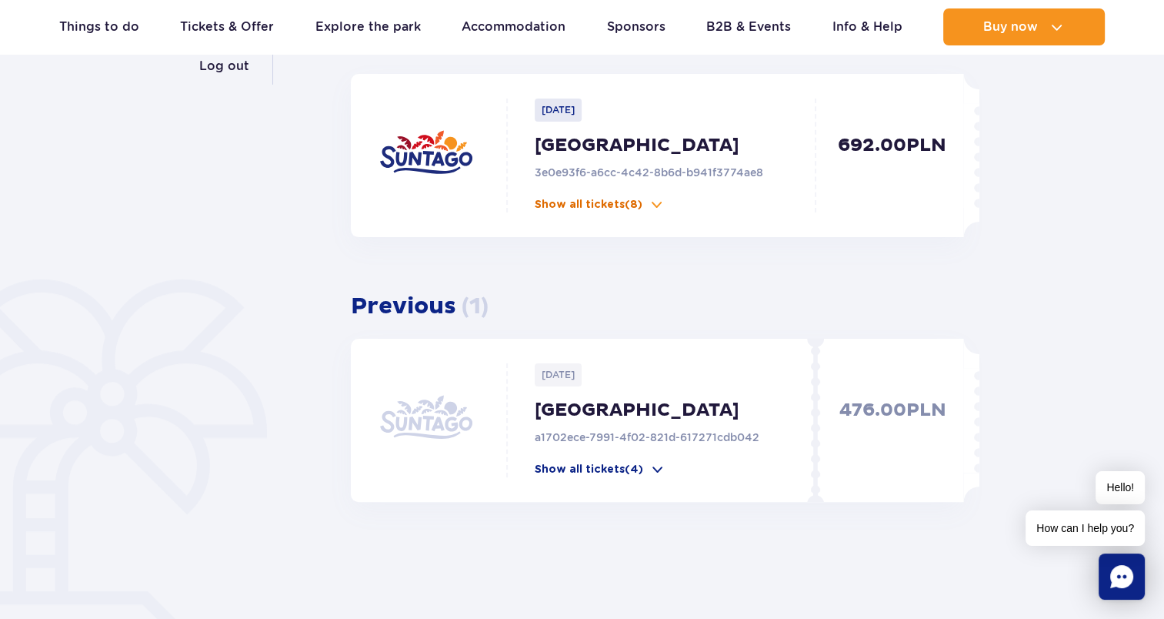
click at [586, 205] on p "Show all tickets (8)" at bounding box center [589, 204] width 108 height 15
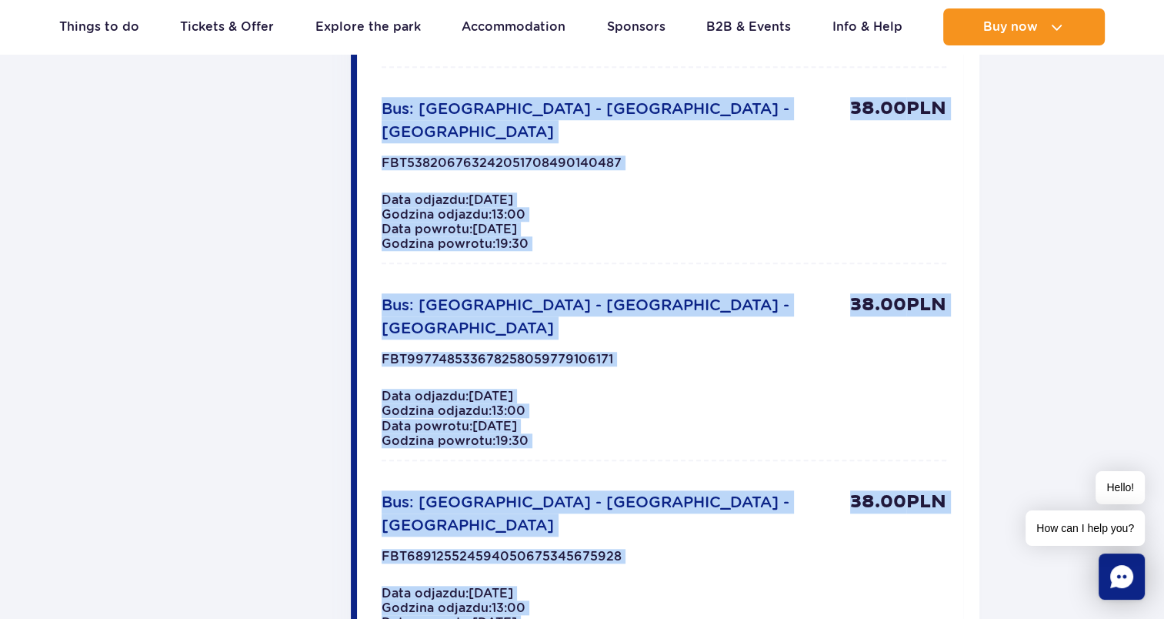
scroll to position [1359, 0]
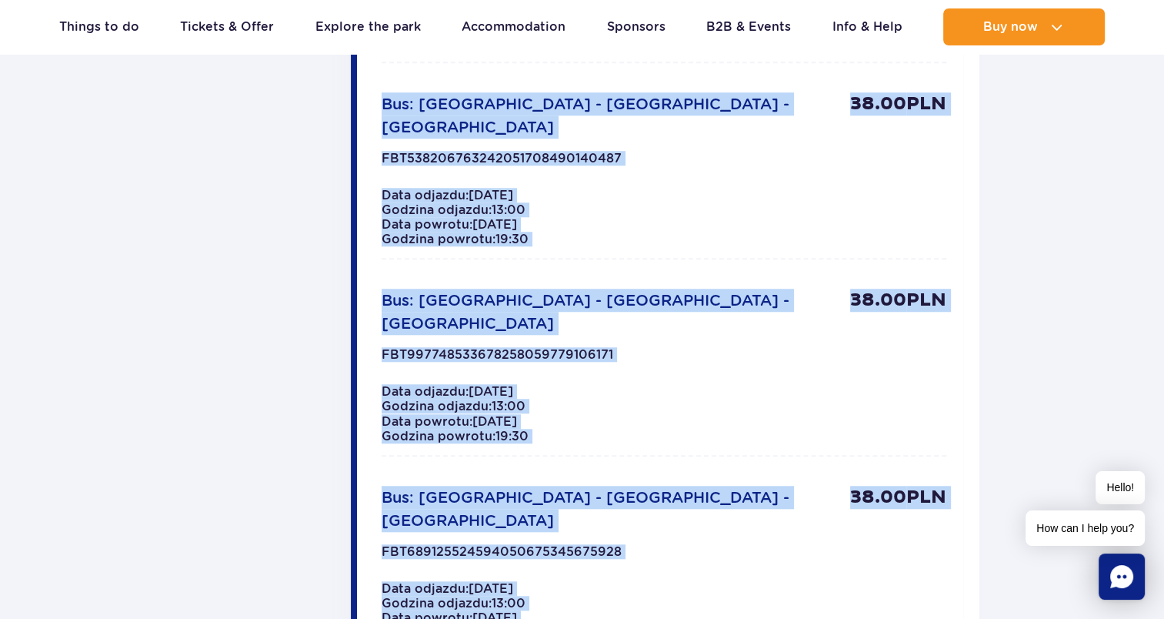
drag, startPoint x: 382, startPoint y: 272, endPoint x: 571, endPoint y: 557, distance: 341.8
copy div "Tickets Jamango, Adult, Day 125.00 PLN FBS124993356652799293470979816 125.00 PL…"
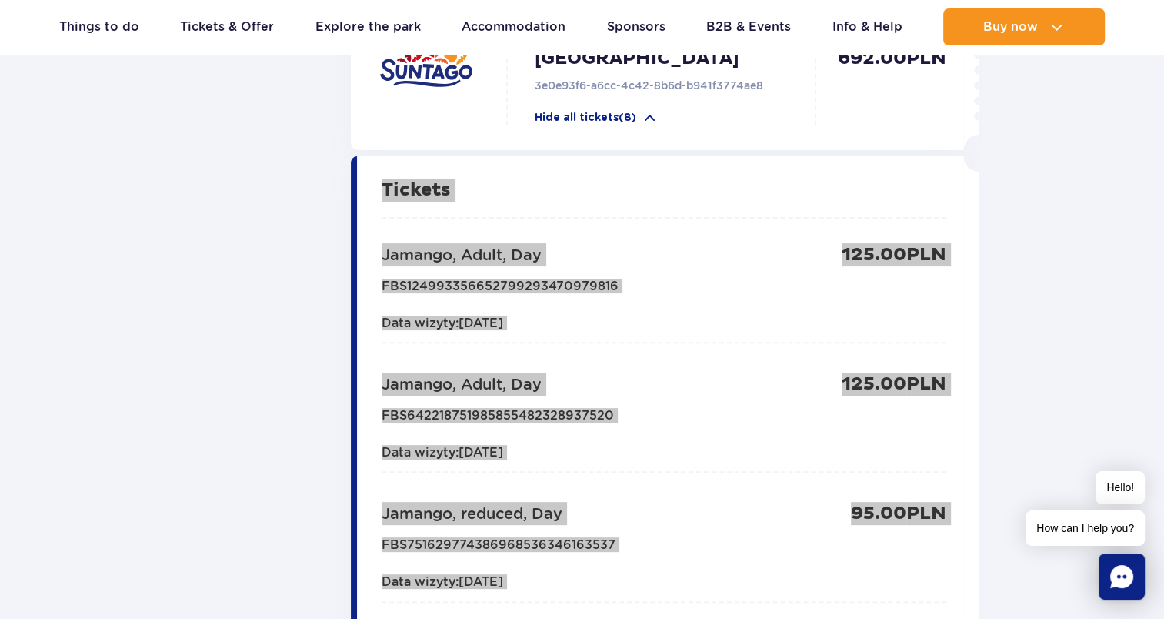
scroll to position [205, 0]
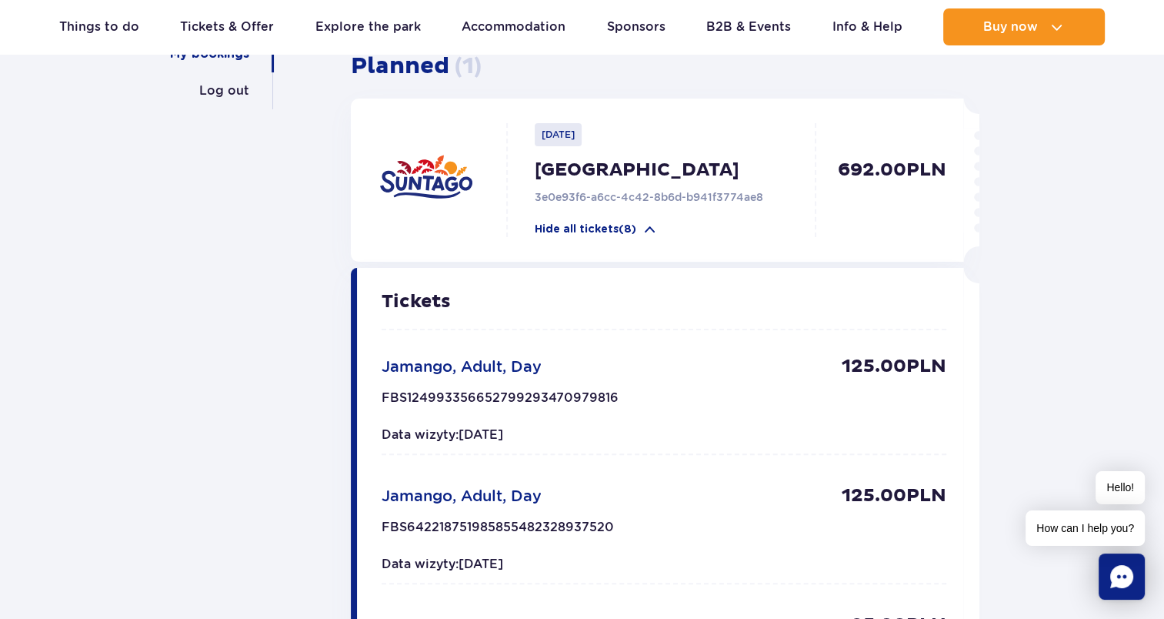
scroll to position [282, 0]
click at [652, 229] on span at bounding box center [649, 229] width 15 height 15
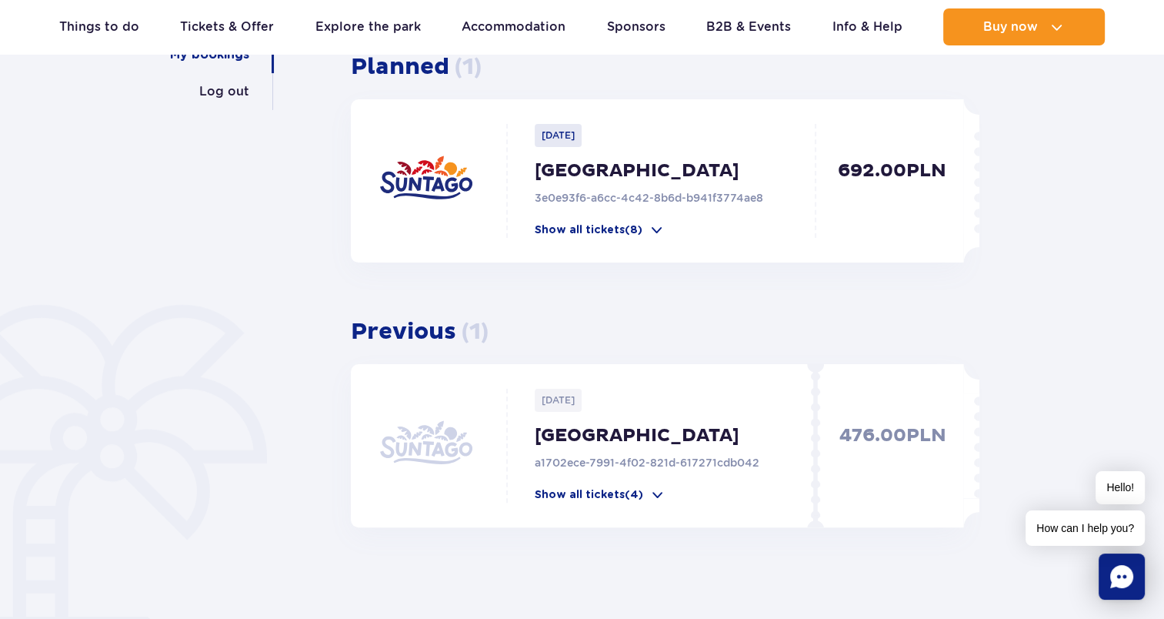
drag, startPoint x: 797, startPoint y: 192, endPoint x: 455, endPoint y: 163, distance: 342.8
drag, startPoint x: 455, startPoint y: 163, endPoint x: 277, endPoint y: 224, distance: 188.6
click at [278, 224] on div "My account My profile My bookings Log out Homepage My account My bookings My bo…" at bounding box center [582, 294] width 924 height 712
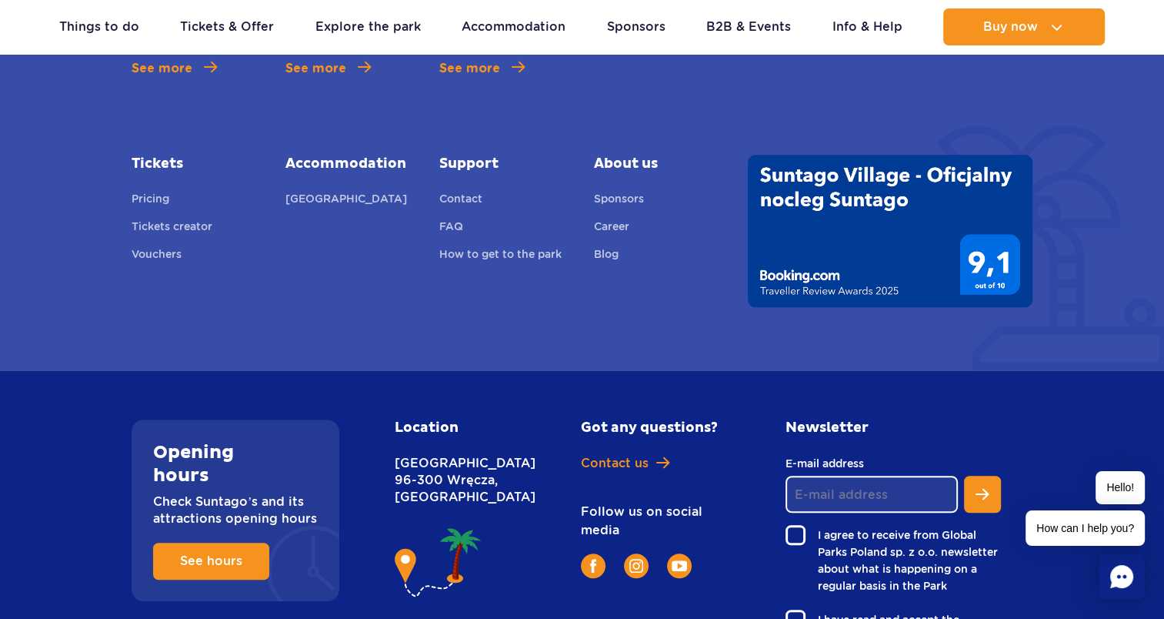
scroll to position [1237, 0]
